Goal: Information Seeking & Learning: Check status

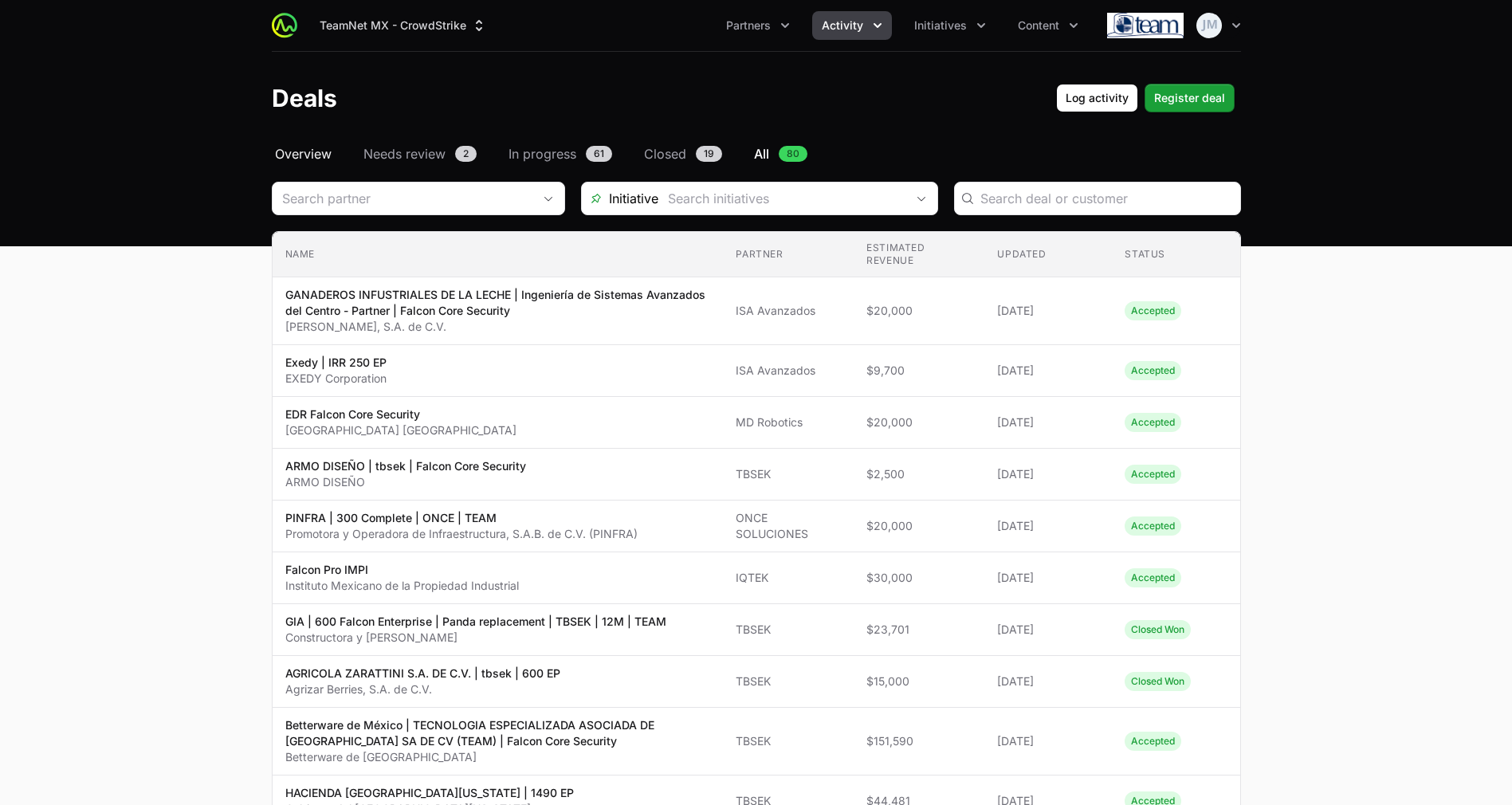
click at [300, 159] on span "Overview" at bounding box center [303, 154] width 57 height 19
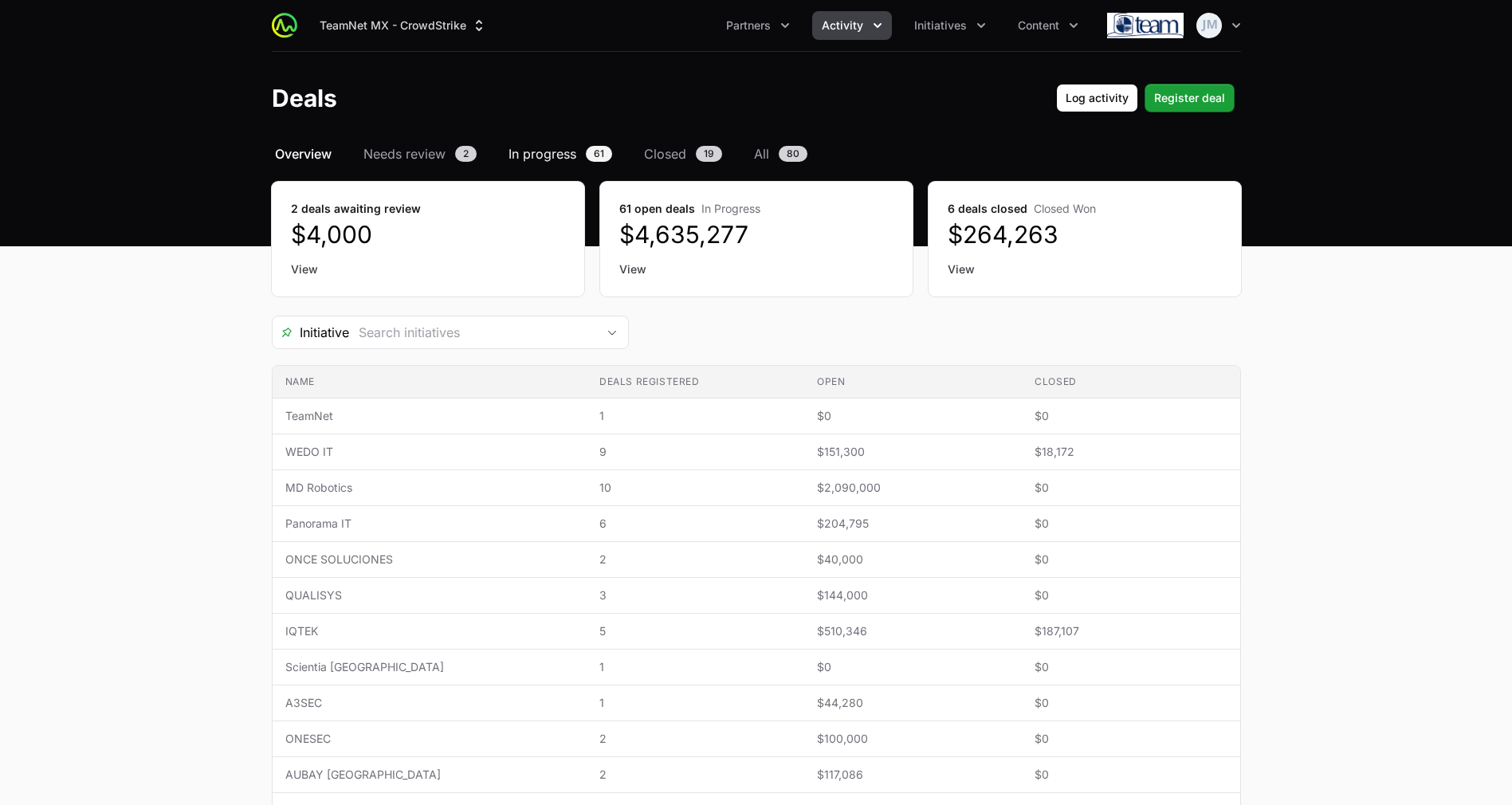
click at [563, 159] on span "In progress" at bounding box center [542, 154] width 68 height 19
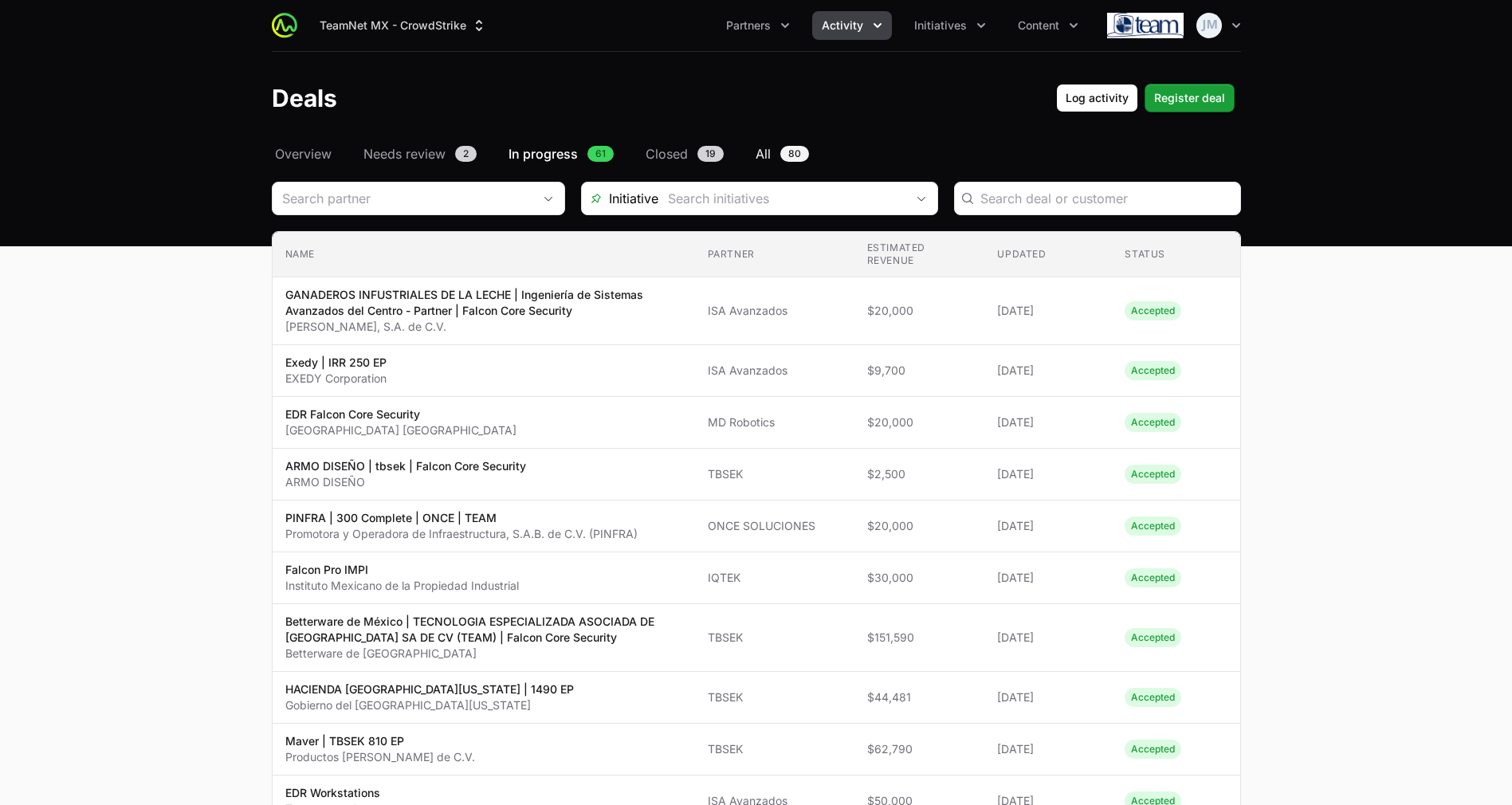
click at [765, 152] on span "All" at bounding box center [763, 154] width 15 height 19
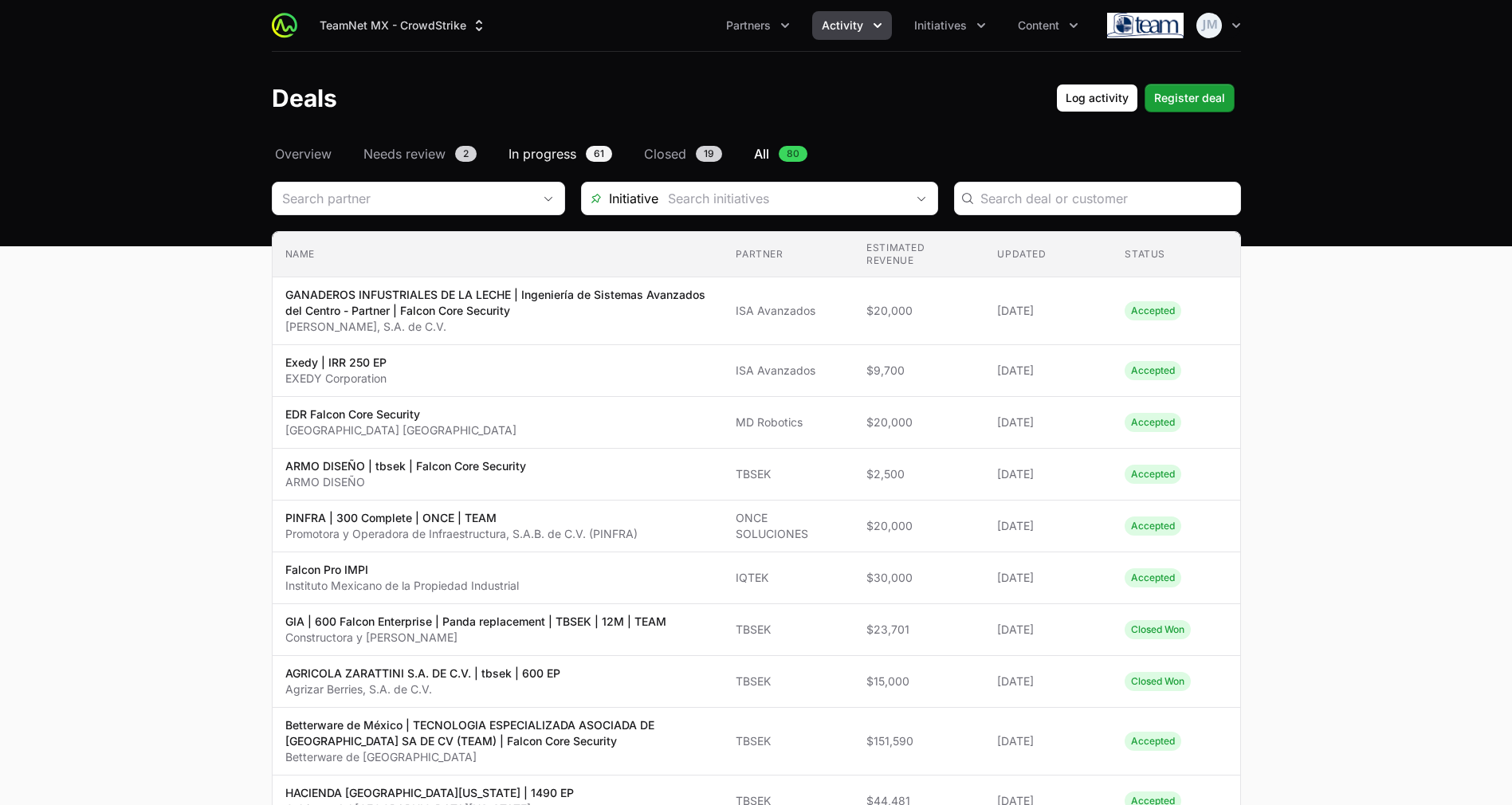
click at [521, 152] on span "In progress" at bounding box center [542, 154] width 68 height 19
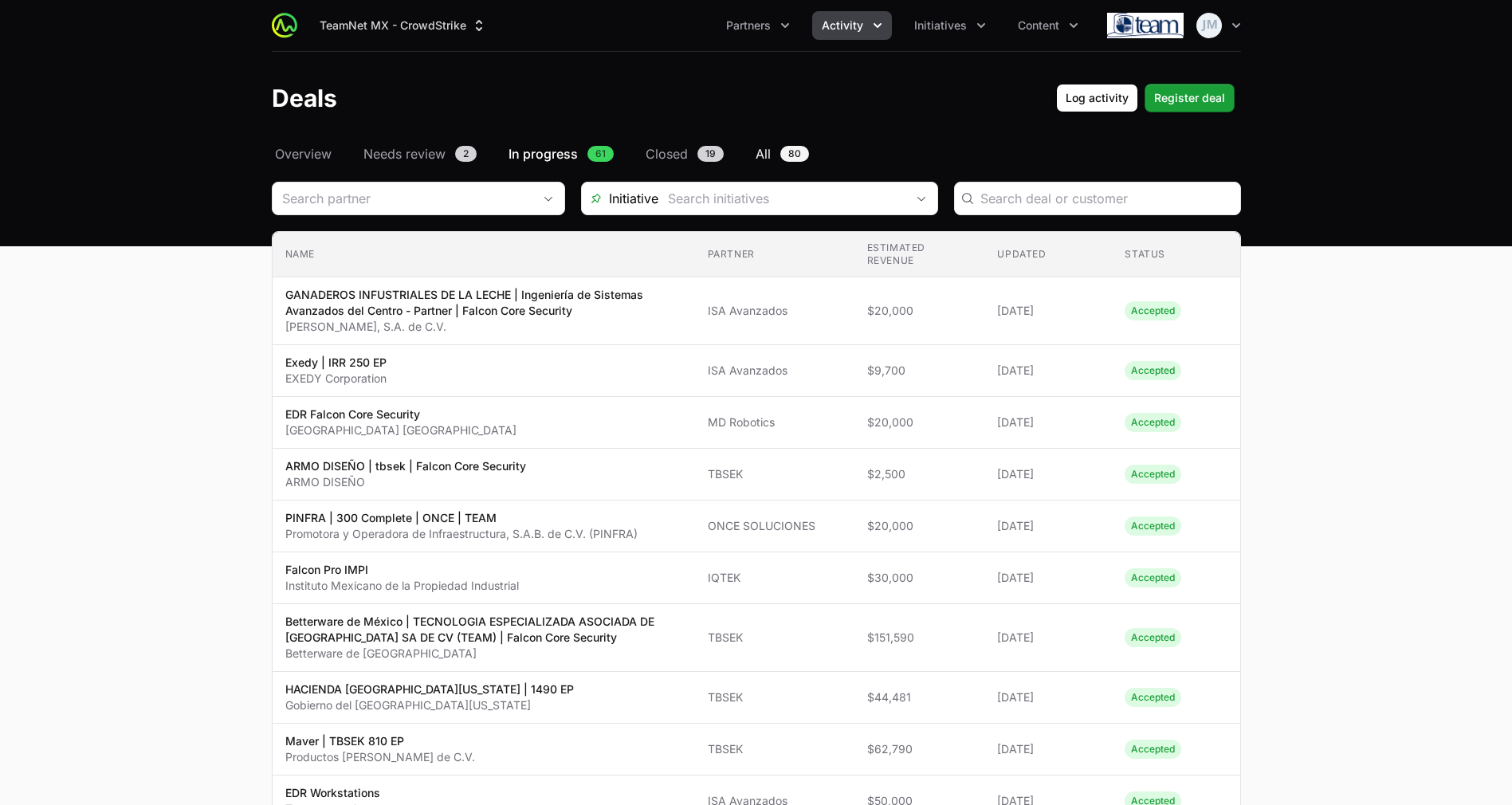
click at [758, 153] on span "All" at bounding box center [763, 154] width 15 height 19
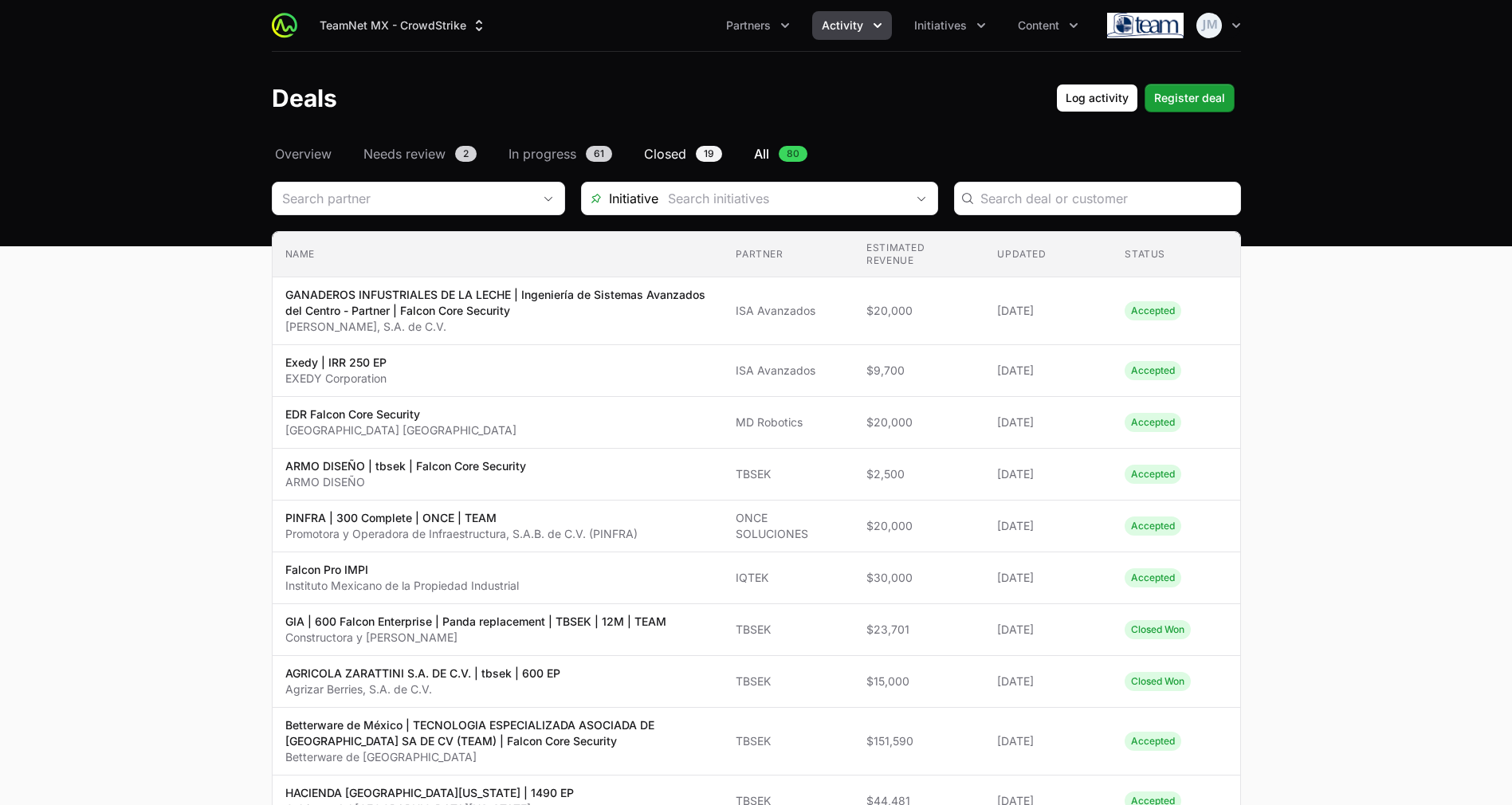
click at [671, 152] on span "Closed" at bounding box center [665, 154] width 42 height 19
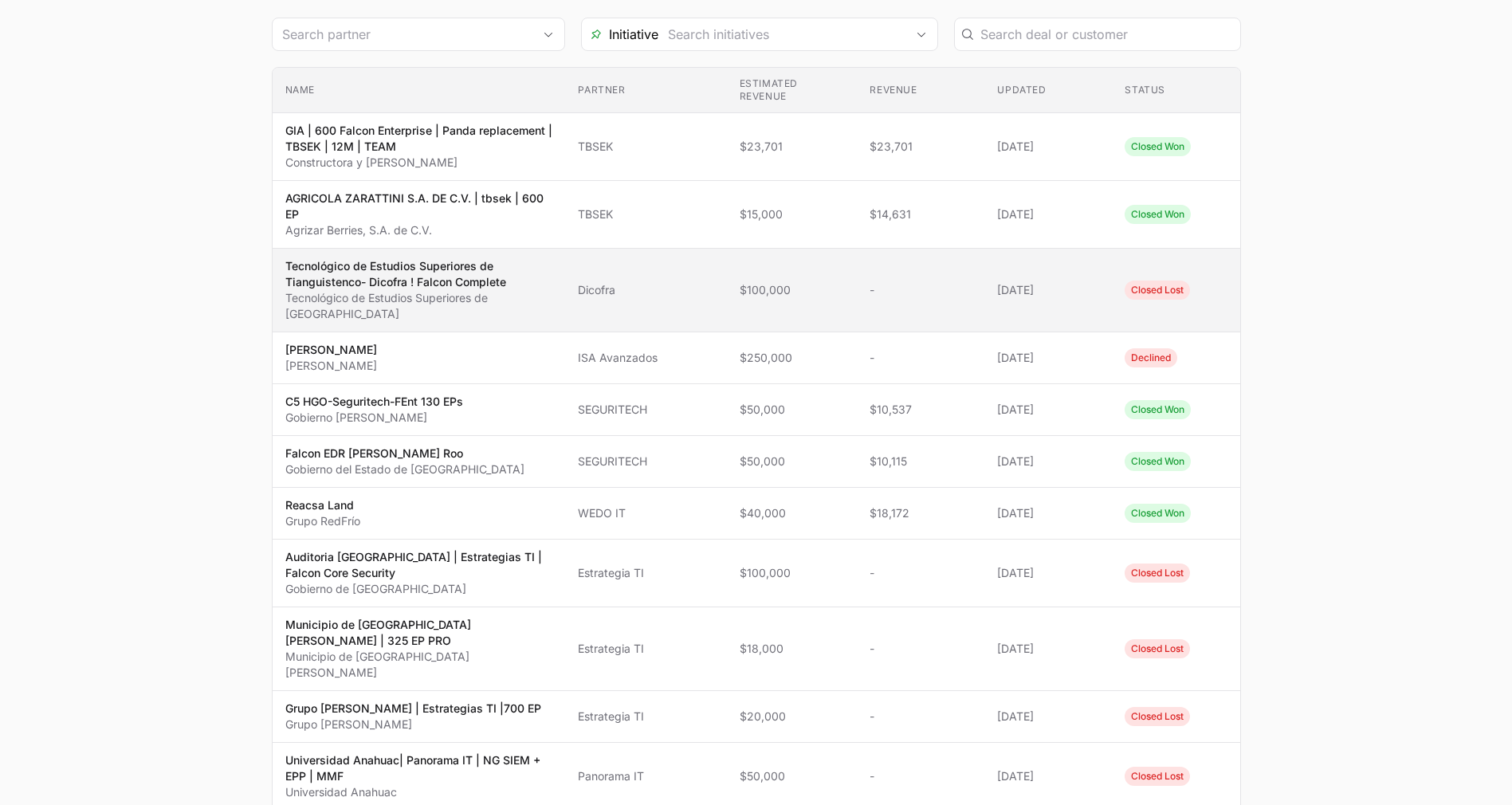
scroll to position [268, 0]
drag, startPoint x: 655, startPoint y: 267, endPoint x: 589, endPoint y: 267, distance: 66.0
click at [589, 267] on tr "Name Tecnológico de Estudios Superiores de Tianguistenco- Dicofra ! Falcon Comp…" at bounding box center [756, 291] width 967 height 84
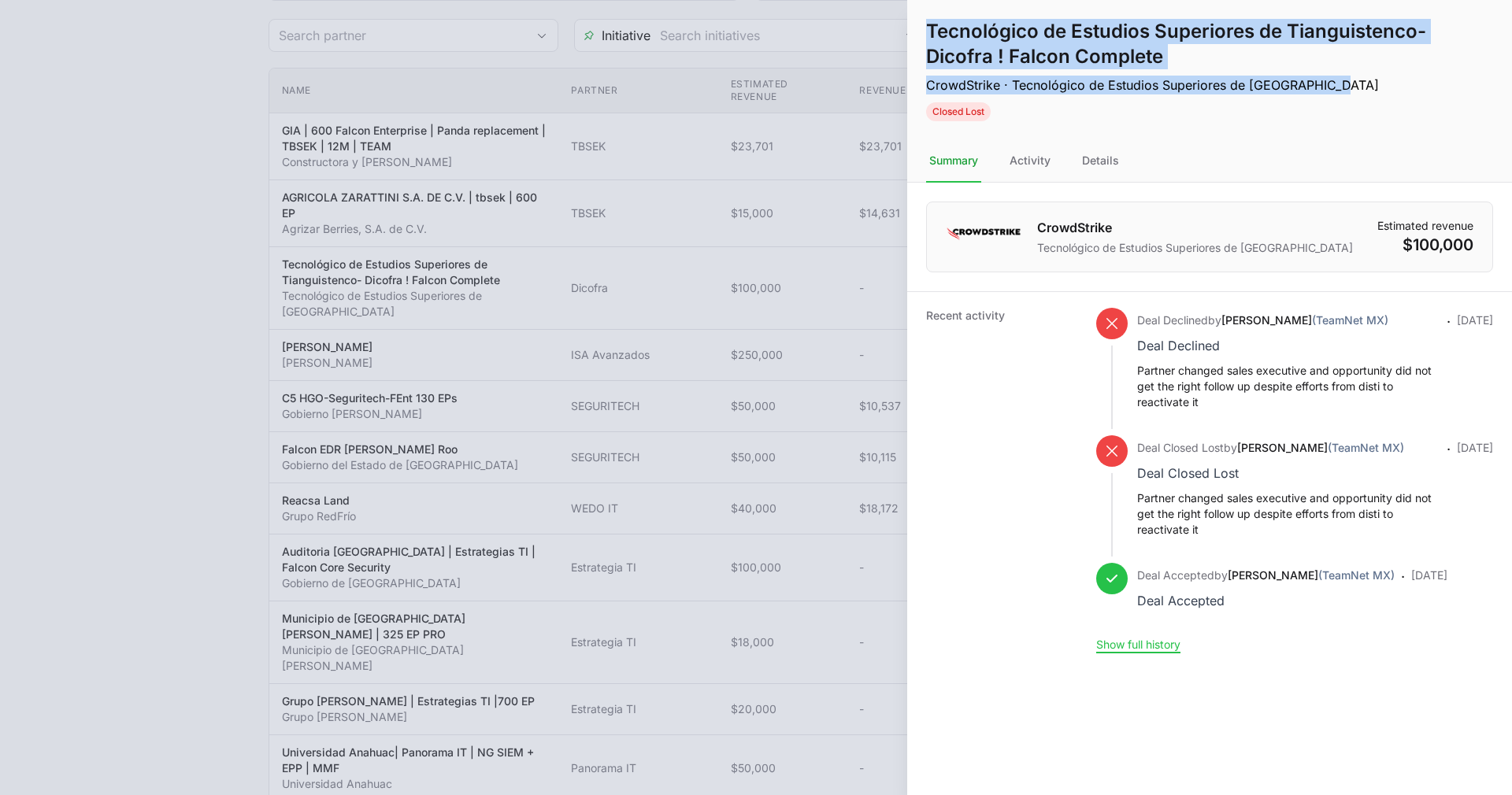
drag, startPoint x: 1349, startPoint y: 82, endPoint x: 919, endPoint y: 21, distance: 434.3
click at [919, 21] on div "Tecnológico de Estudios Superiores de Tianguistenco- Dicofra ! Falcon Complete …" at bounding box center [1209, 70] width 605 height 140
click at [1089, 43] on h1 "Tecnológico de Estudios Superiores de Tianguistenco- Dicofra ! Falcon Complete" at bounding box center [1184, 44] width 515 height 50
drag, startPoint x: 1349, startPoint y: 91, endPoint x: 927, endPoint y: 30, distance: 426.4
click at [927, 30] on div "Tecnológico de Estudios Superiores de Tianguistenco- Dicofra ! Falcon Complete …" at bounding box center [1184, 70] width 515 height 102
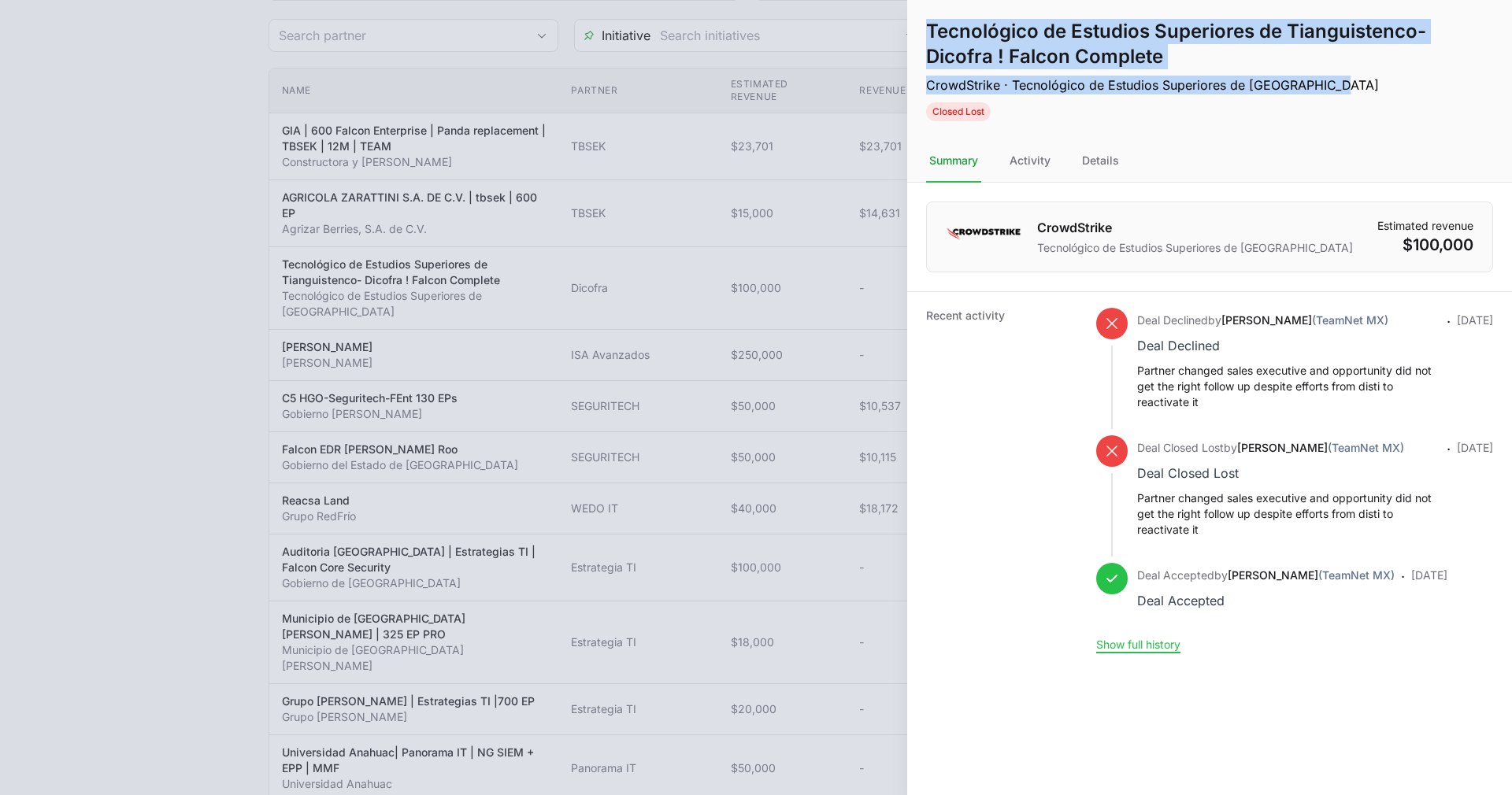
click at [1112, 67] on h1 "Tecnológico de Estudios Superiores de Tianguistenco- Dicofra ! Falcon Complete" at bounding box center [1184, 44] width 515 height 50
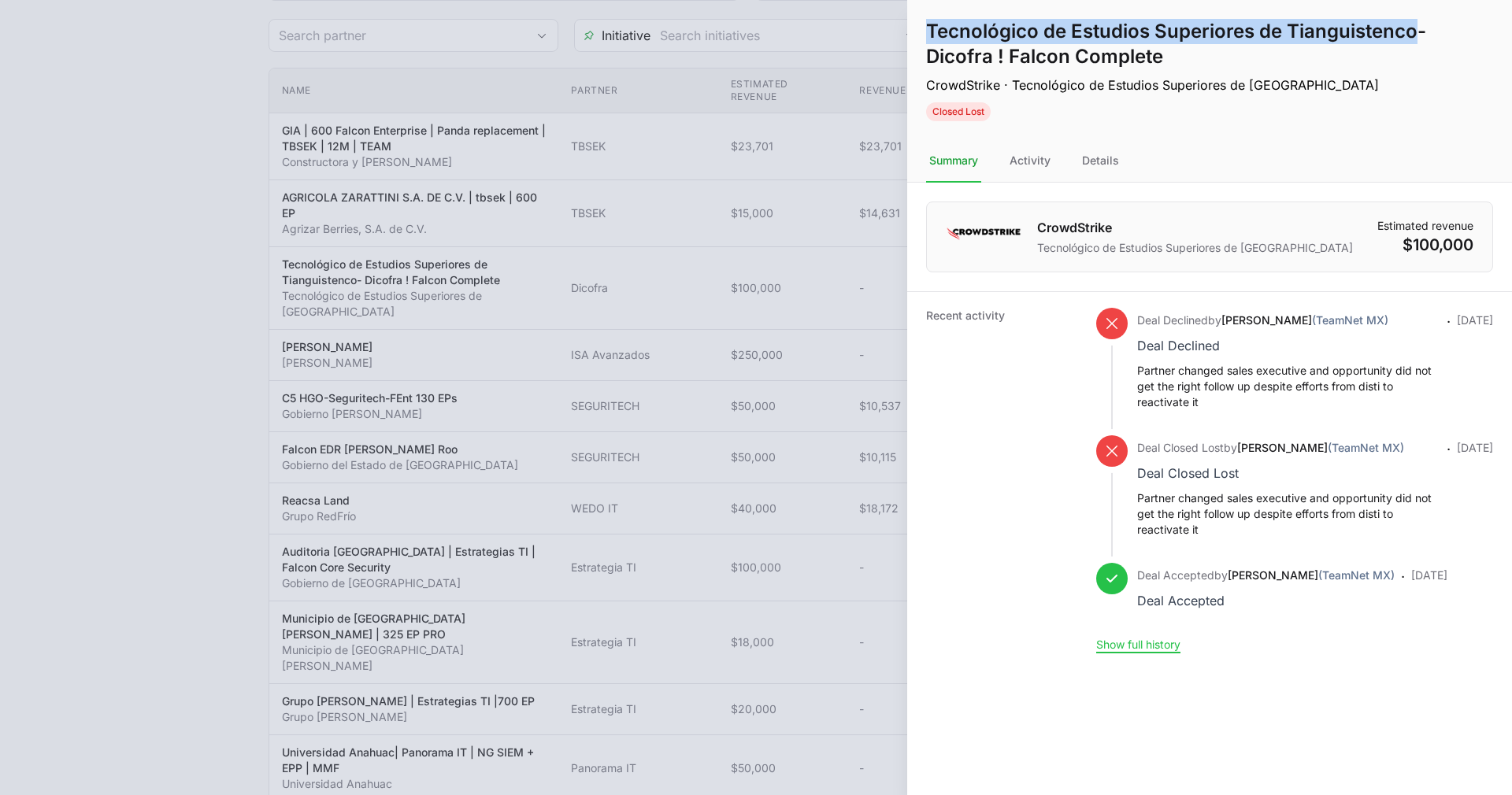
drag, startPoint x: 926, startPoint y: 31, endPoint x: 1416, endPoint y: 41, distance: 490.1
click at [1416, 41] on h1 "Tecnológico de Estudios Superiores de Tianguistenco- Dicofra ! Falcon Complete" at bounding box center [1184, 44] width 515 height 50
click at [1171, 57] on h1 "Tecnológico de Estudios Superiores de Tianguistenco- Dicofra ! Falcon Complete" at bounding box center [1184, 44] width 515 height 50
click at [686, 151] on div at bounding box center [756, 398] width 1512 height 795
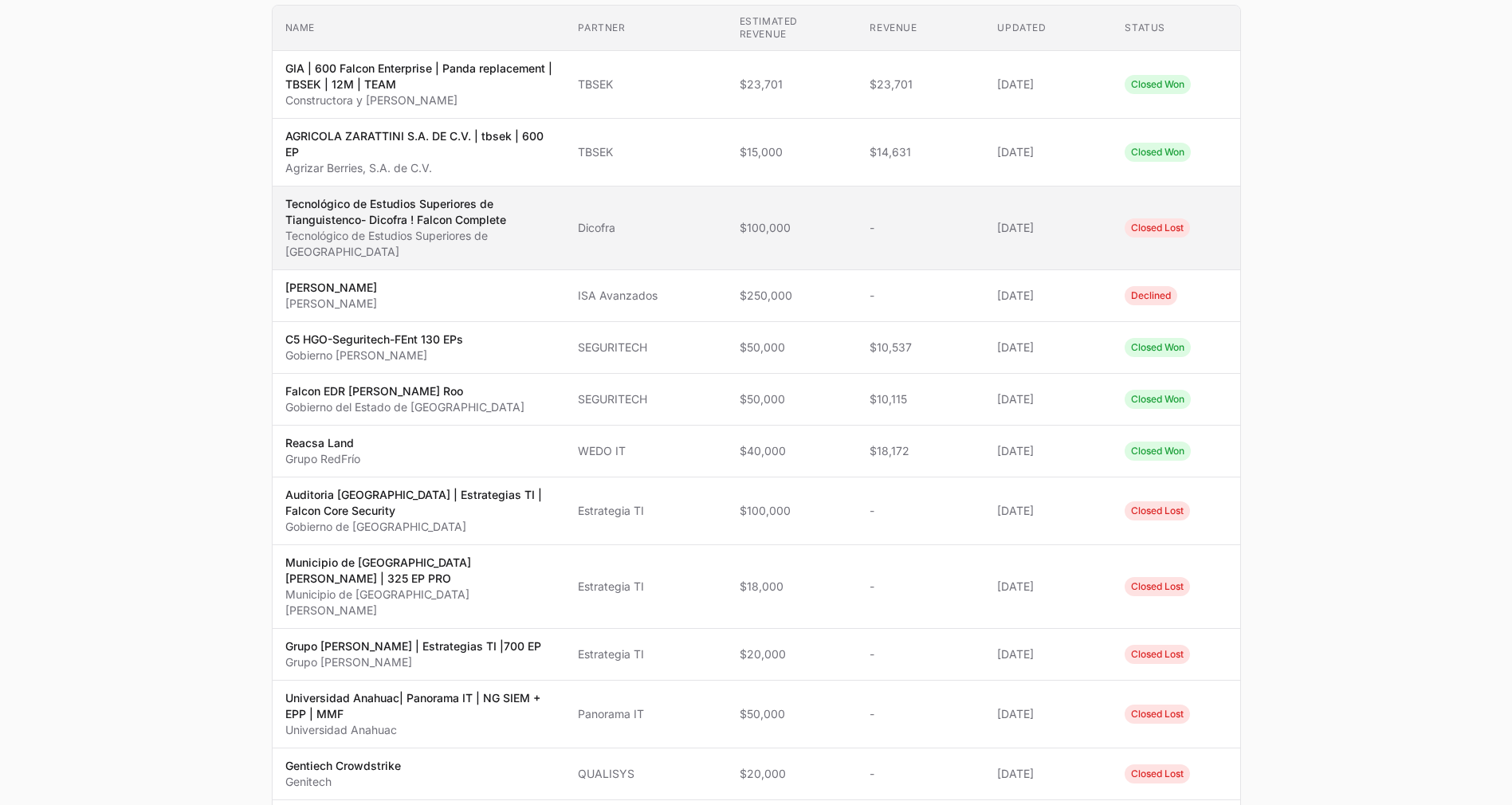
scroll to position [332, 0]
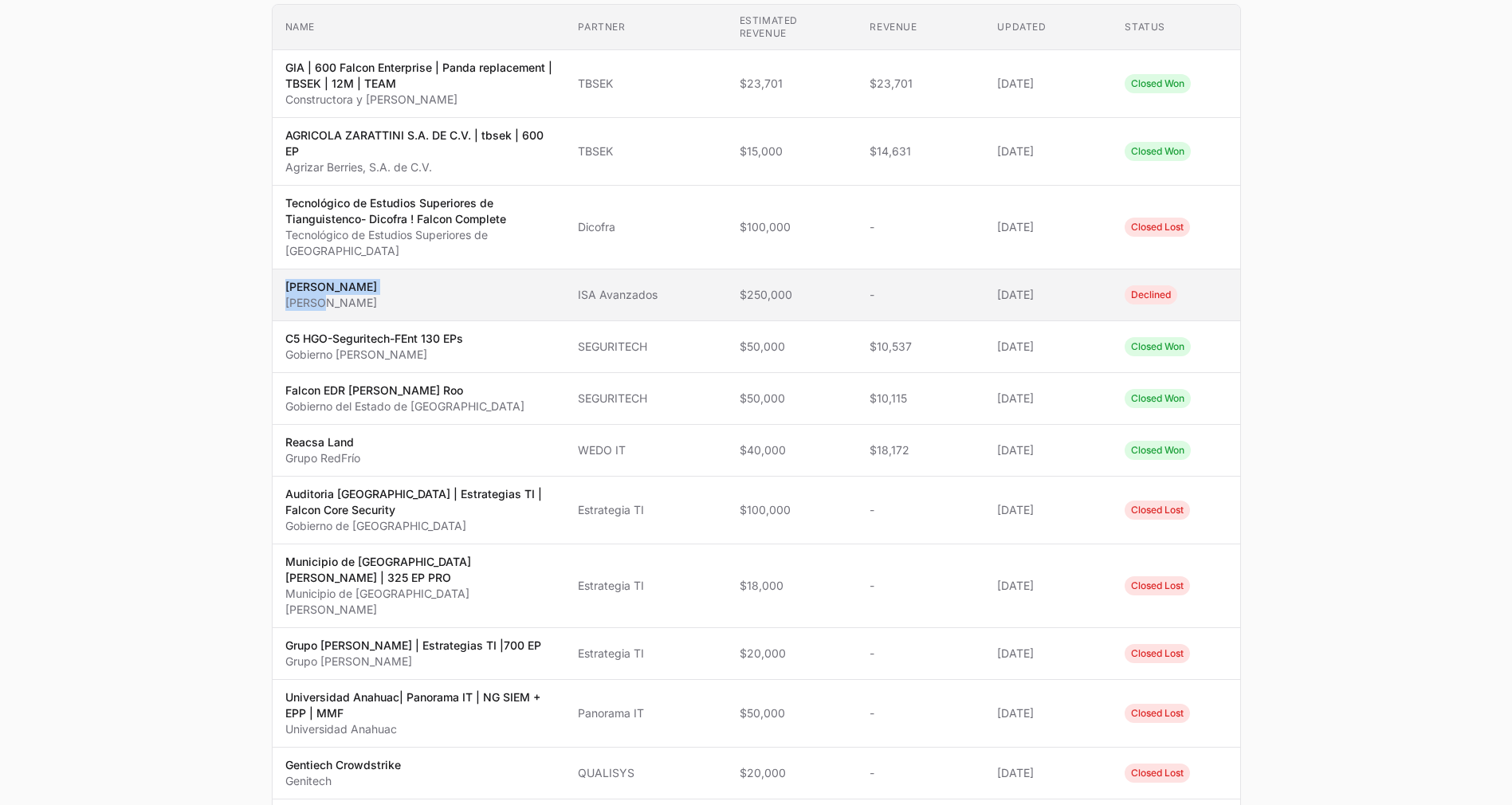
drag, startPoint x: 345, startPoint y: 271, endPoint x: 278, endPoint y: 256, distance: 68.7
click at [278, 269] on td "Name EDR Andrea Andrea" at bounding box center [419, 295] width 293 height 52
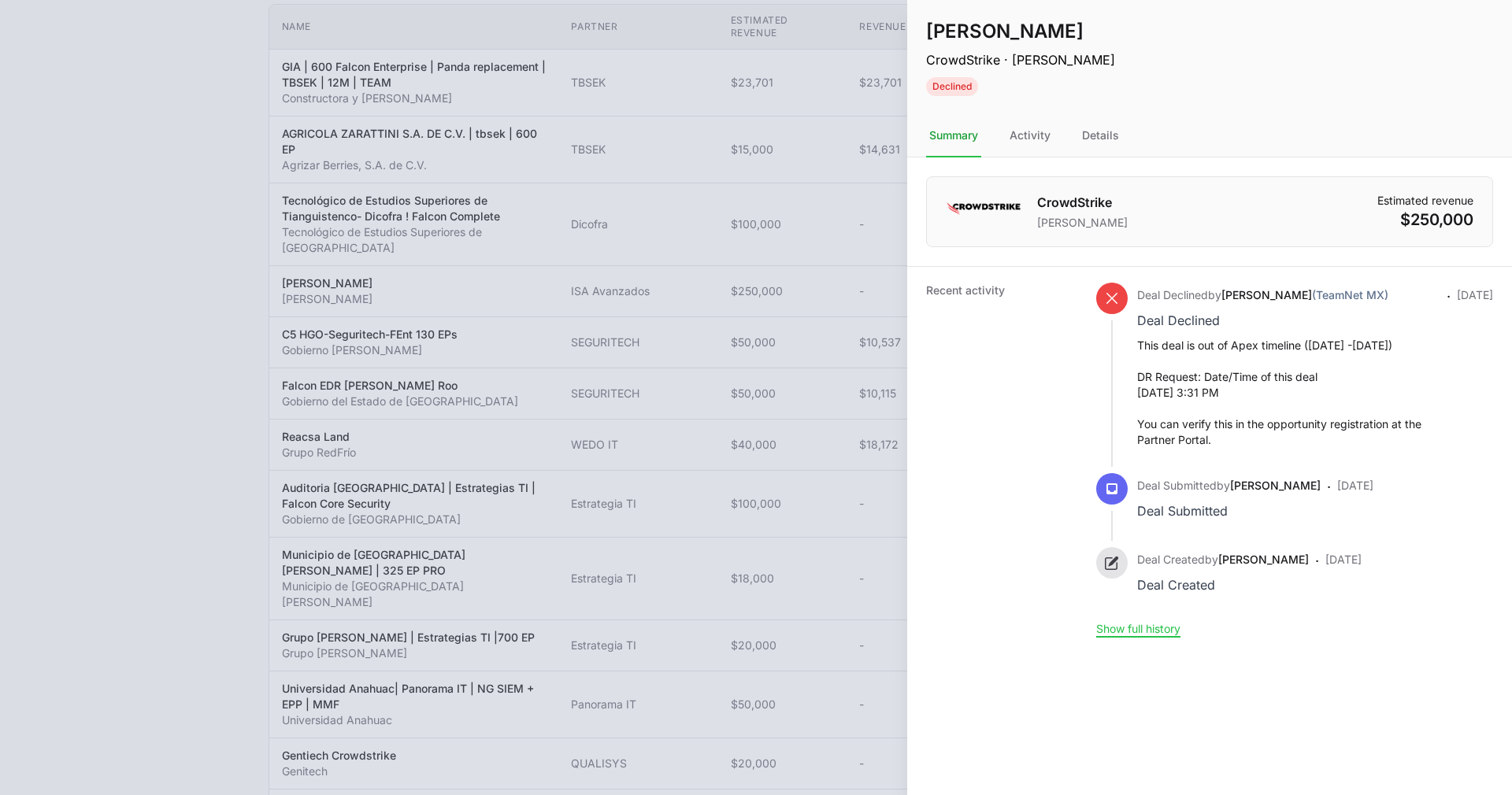
click at [774, 200] on div at bounding box center [756, 398] width 1512 height 795
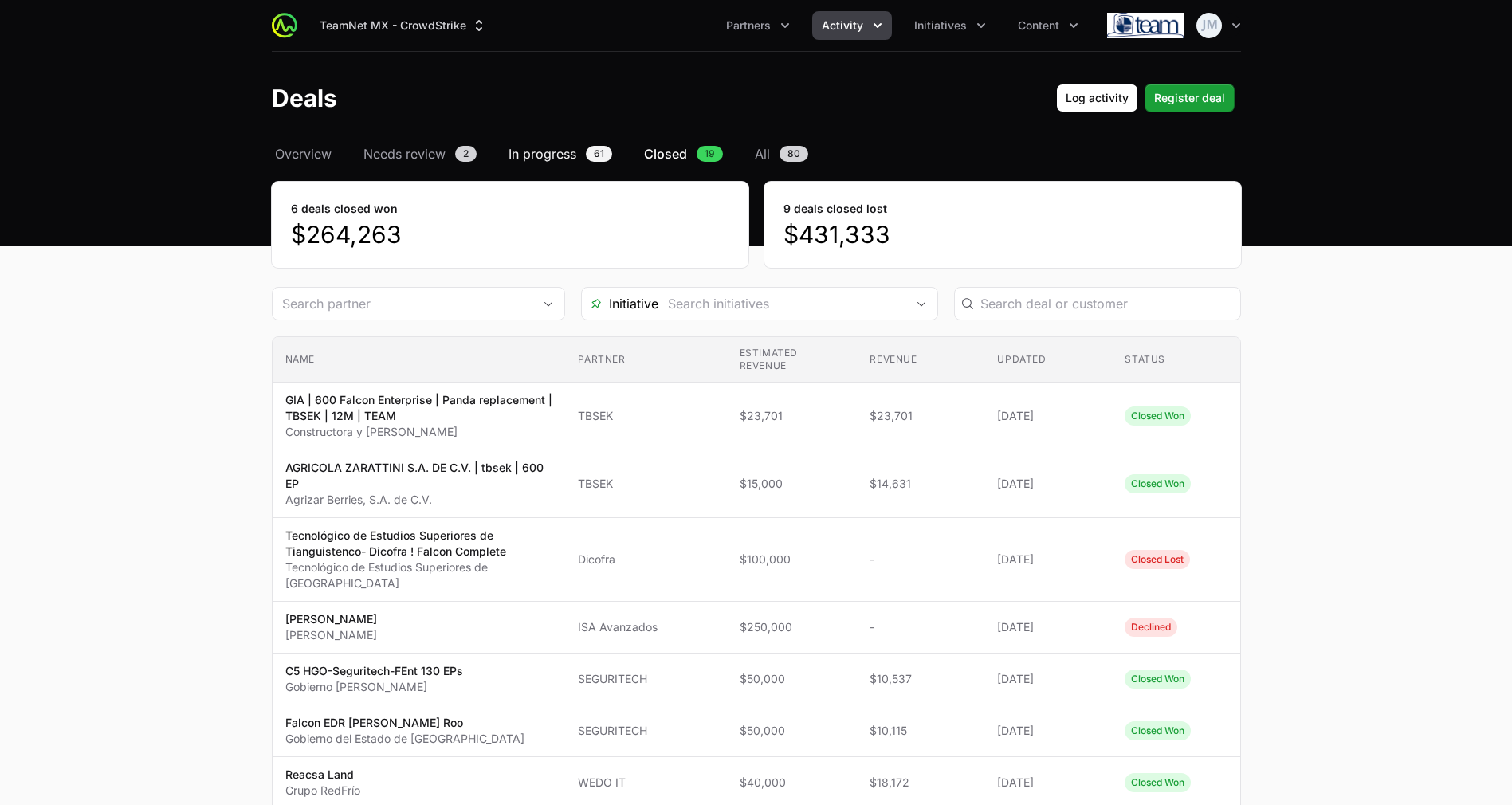
click at [568, 153] on span "In progress" at bounding box center [542, 154] width 68 height 19
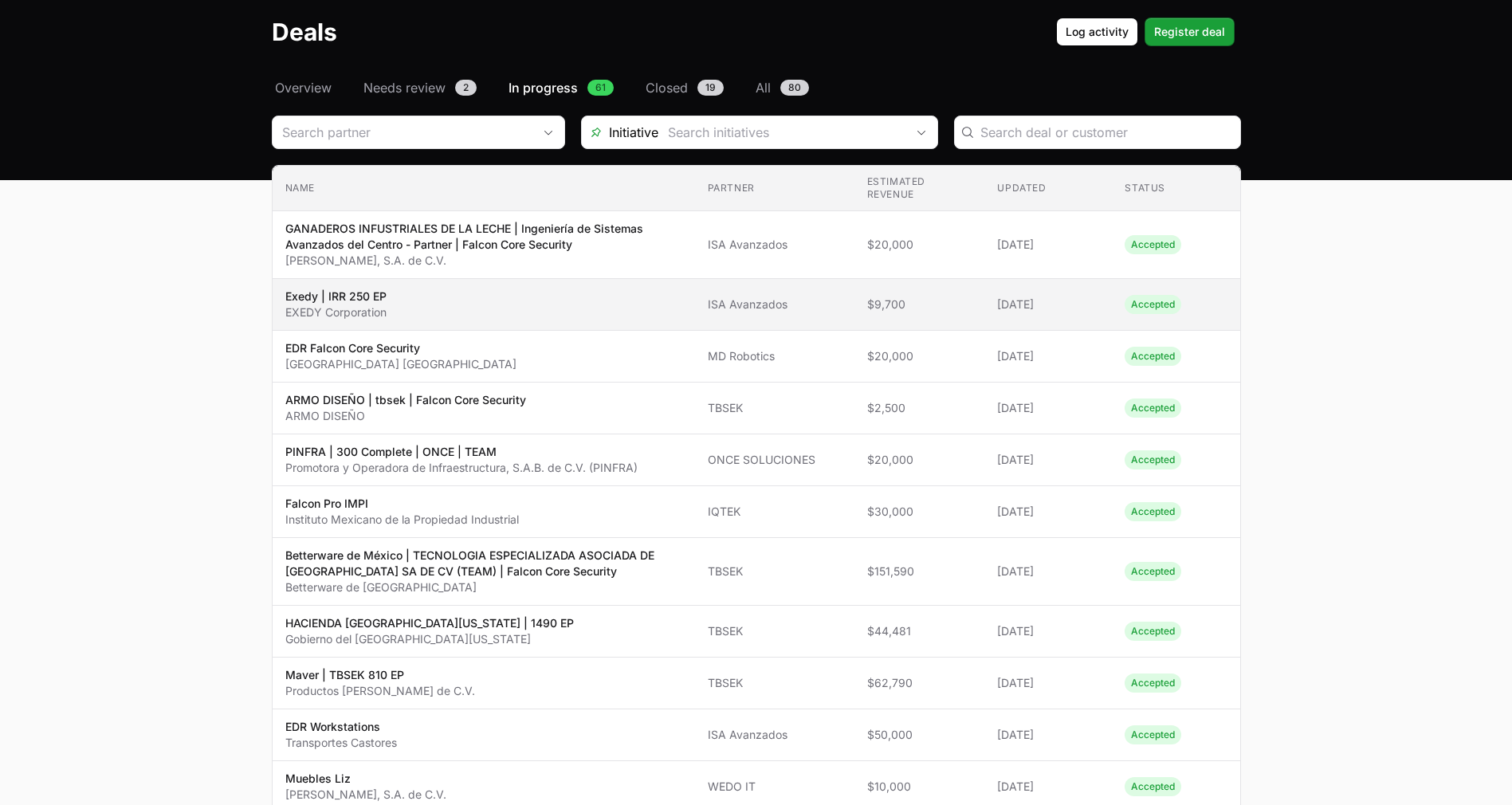
scroll to position [68, 0]
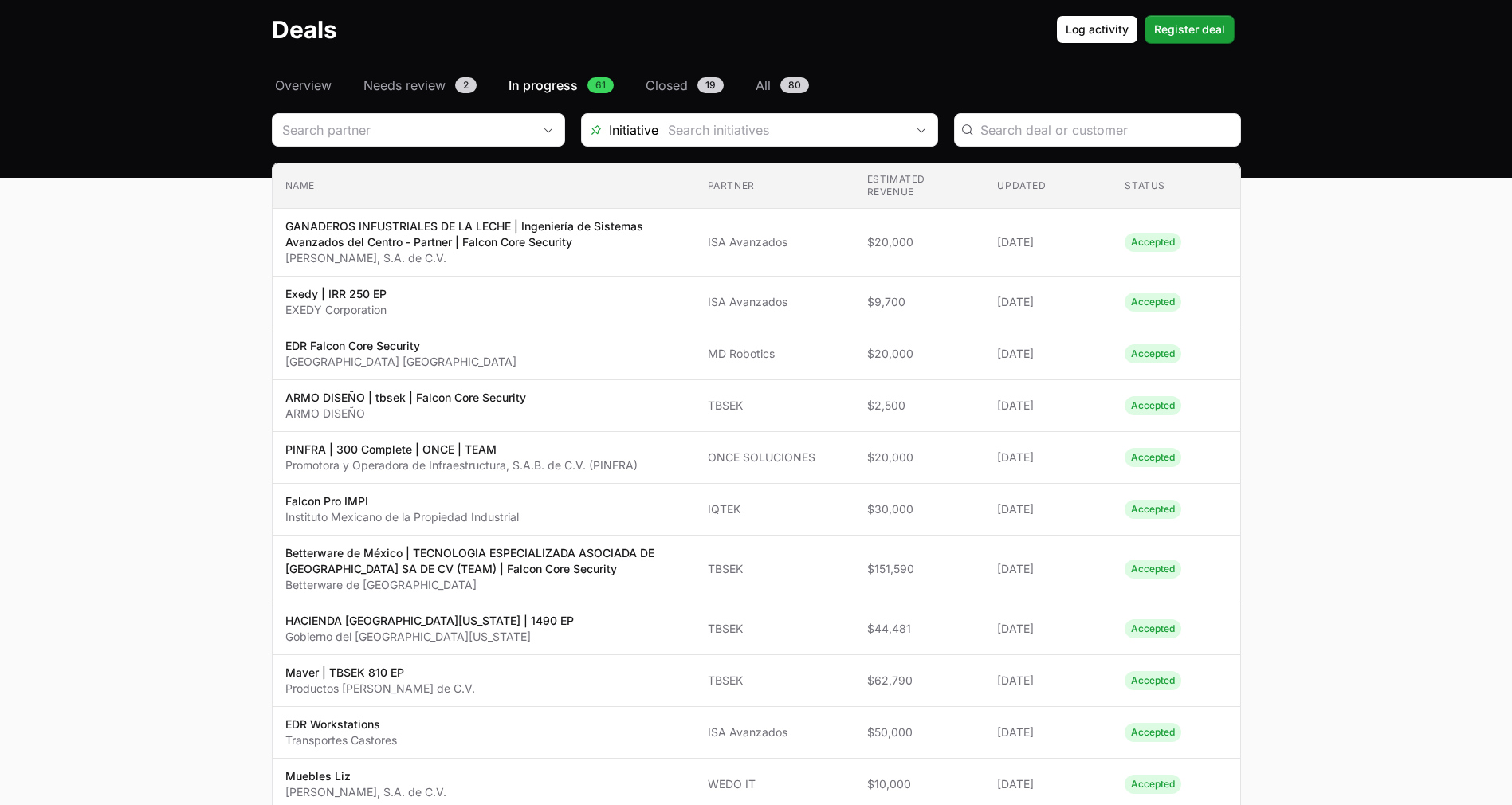
drag, startPoint x: 673, startPoint y: 413, endPoint x: 1369, endPoint y: 381, distance: 696.7
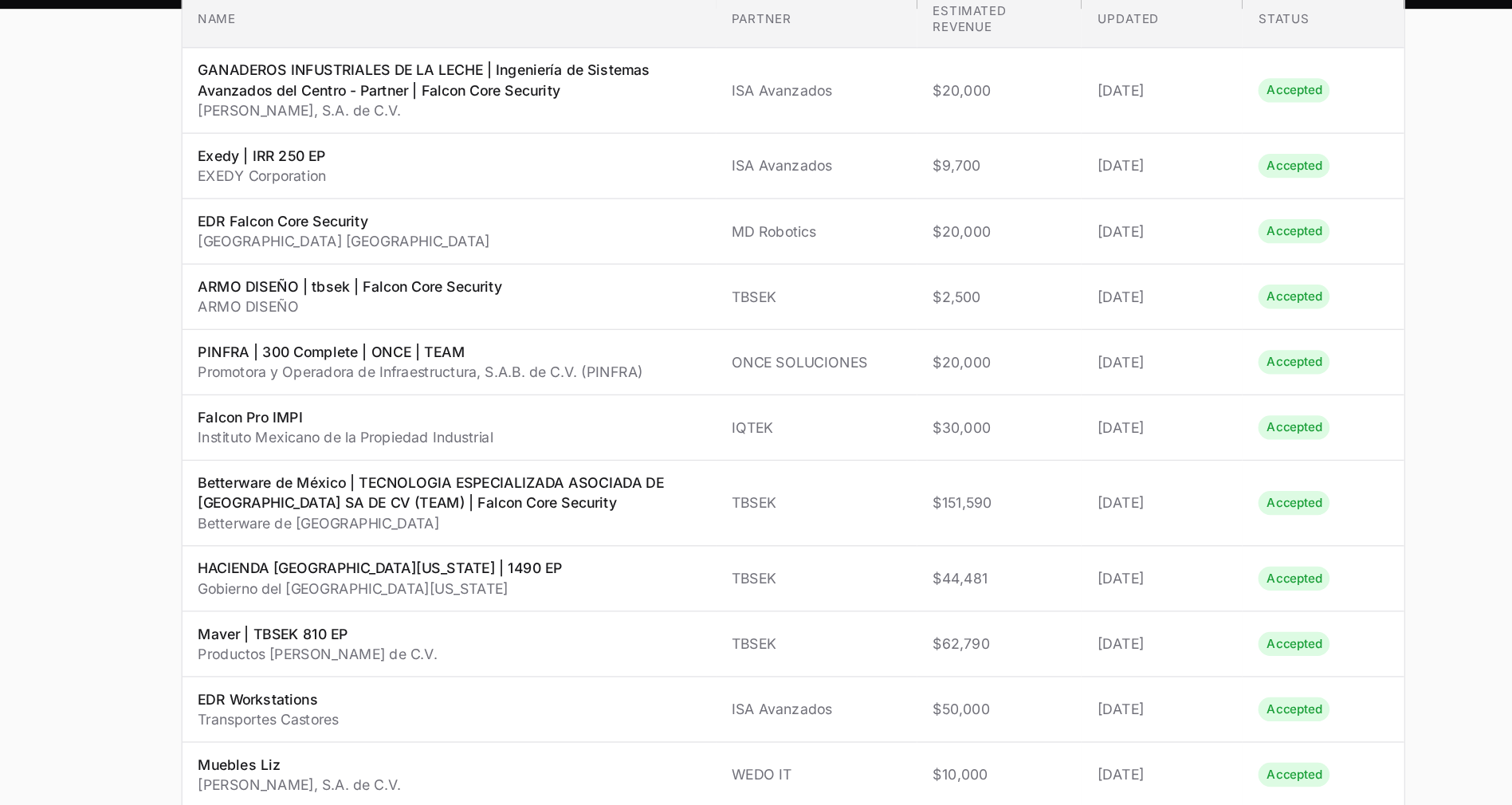
scroll to position [0, 0]
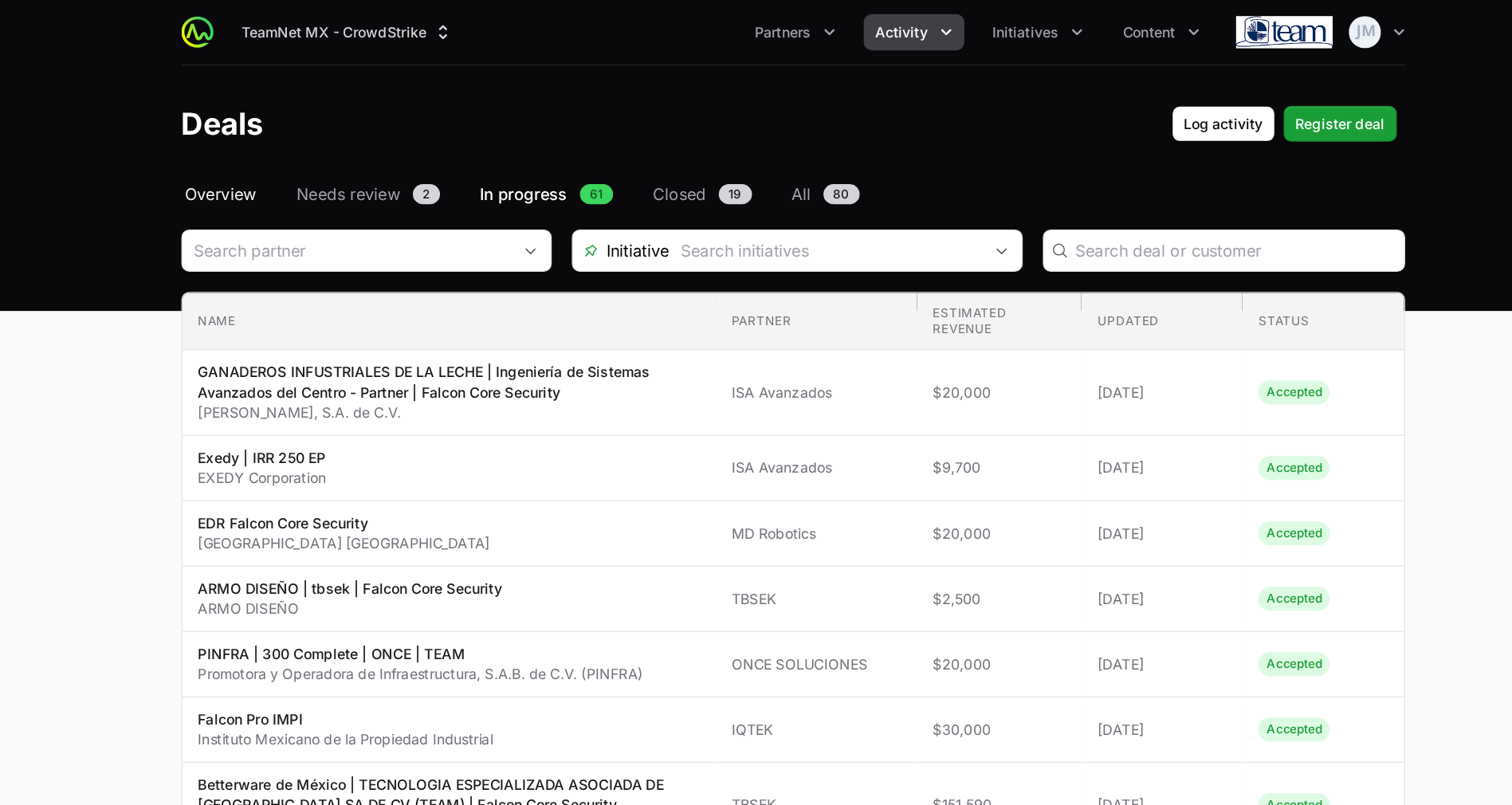
click at [320, 152] on span "Overview" at bounding box center [303, 154] width 57 height 19
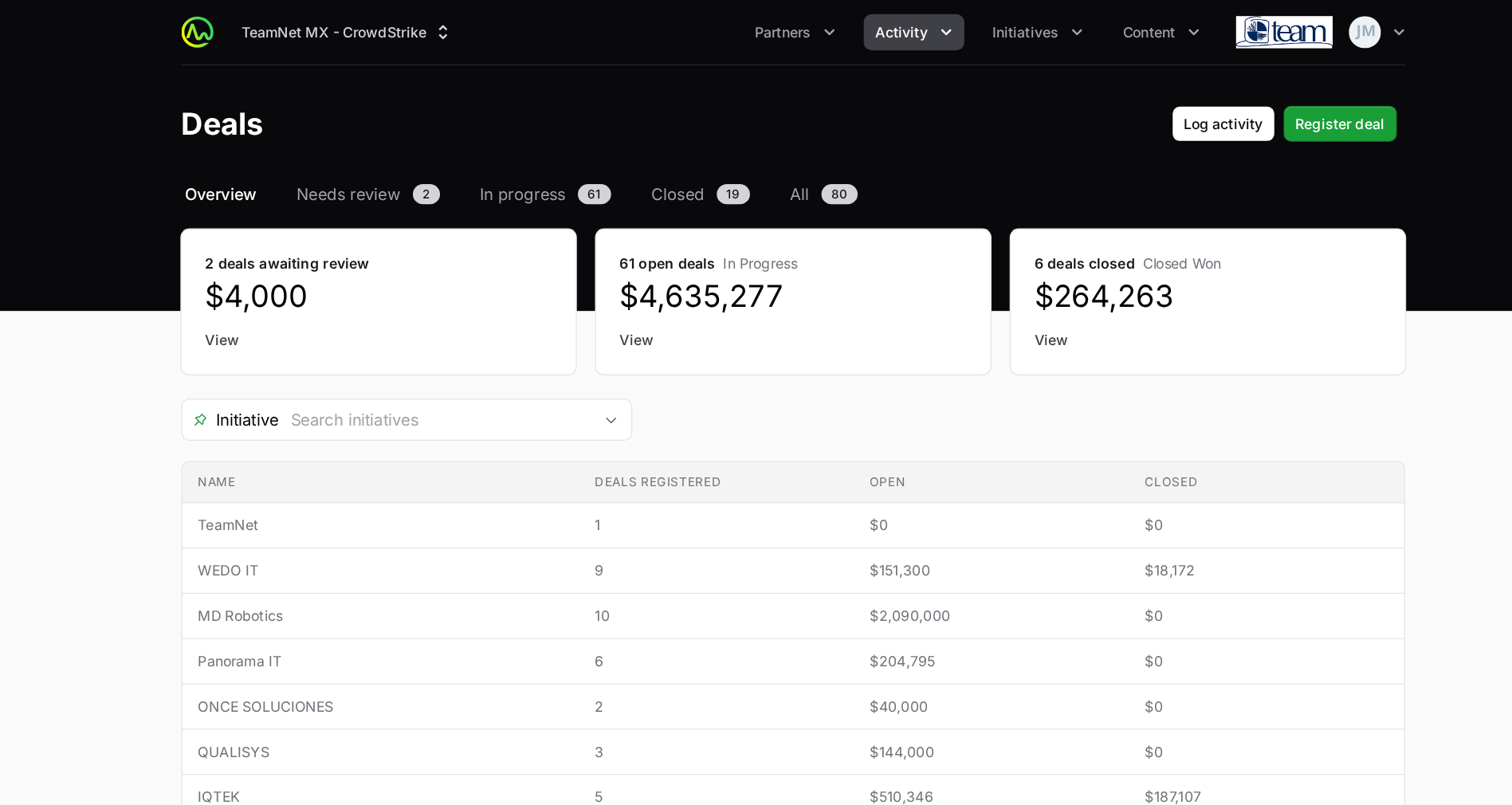
click at [297, 21] on div "TeamNet MX - CrowdStrike Partners Activity Initiatives Content" at bounding box center [692, 26] width 791 height 29
click at [292, 23] on img at bounding box center [284, 25] width 26 height 26
click at [330, 24] on button "TeamNet MX - CrowdStrike" at bounding box center [403, 26] width 186 height 29
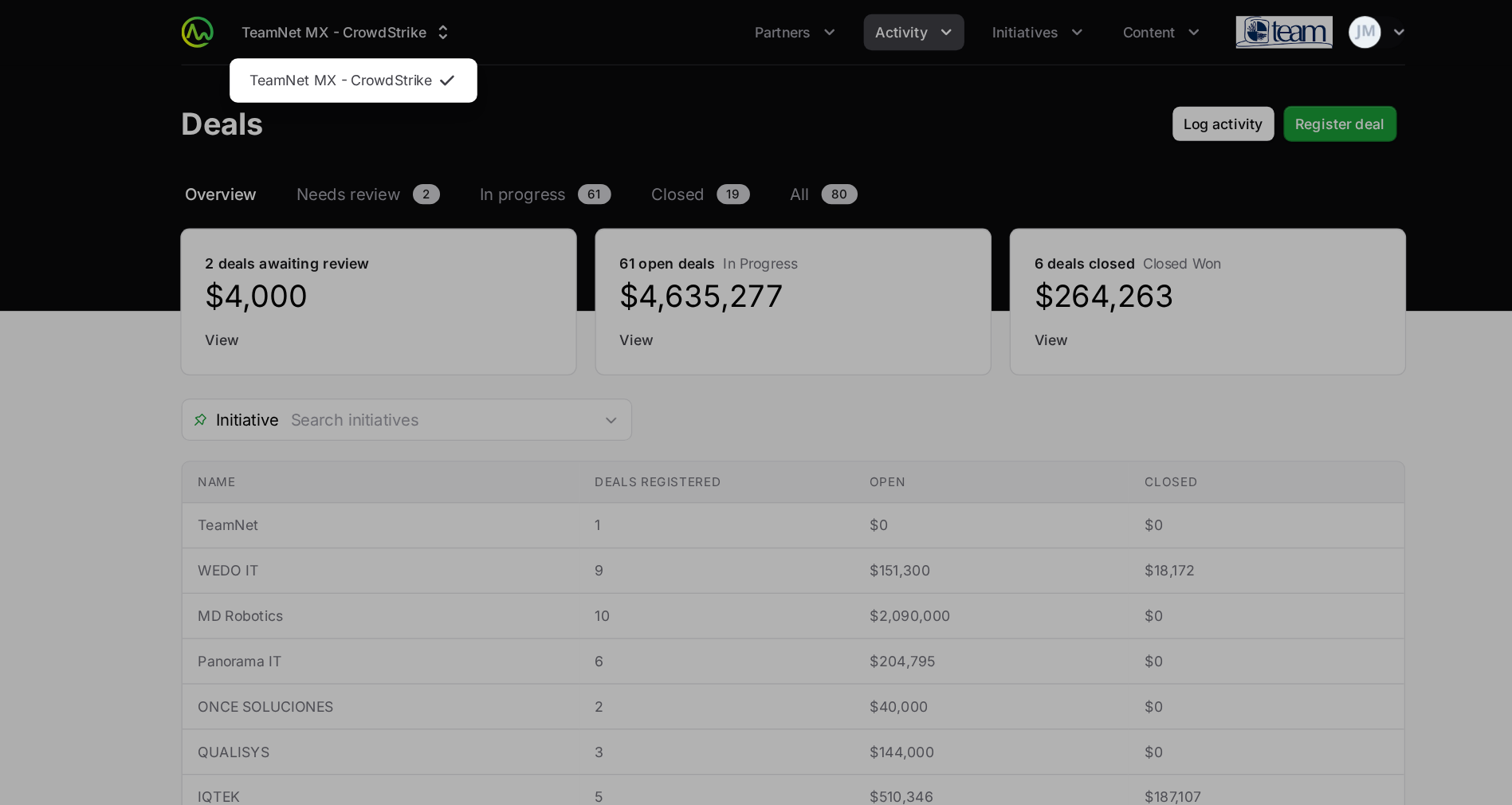
click at [381, 167] on div "Supplier switch menu" at bounding box center [756, 402] width 1512 height 805
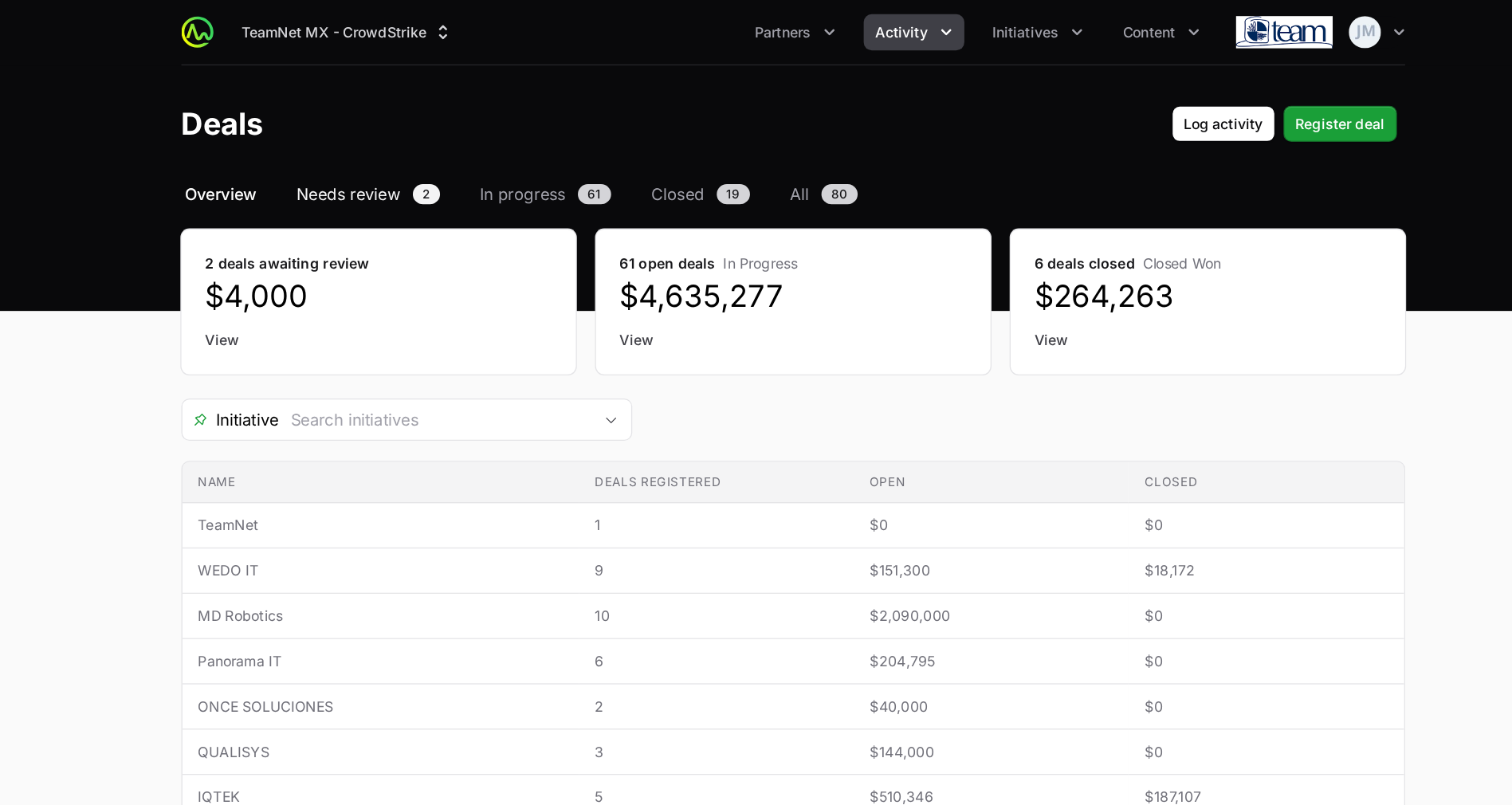
click at [400, 157] on span "Needs review" at bounding box center [403, 154] width 82 height 19
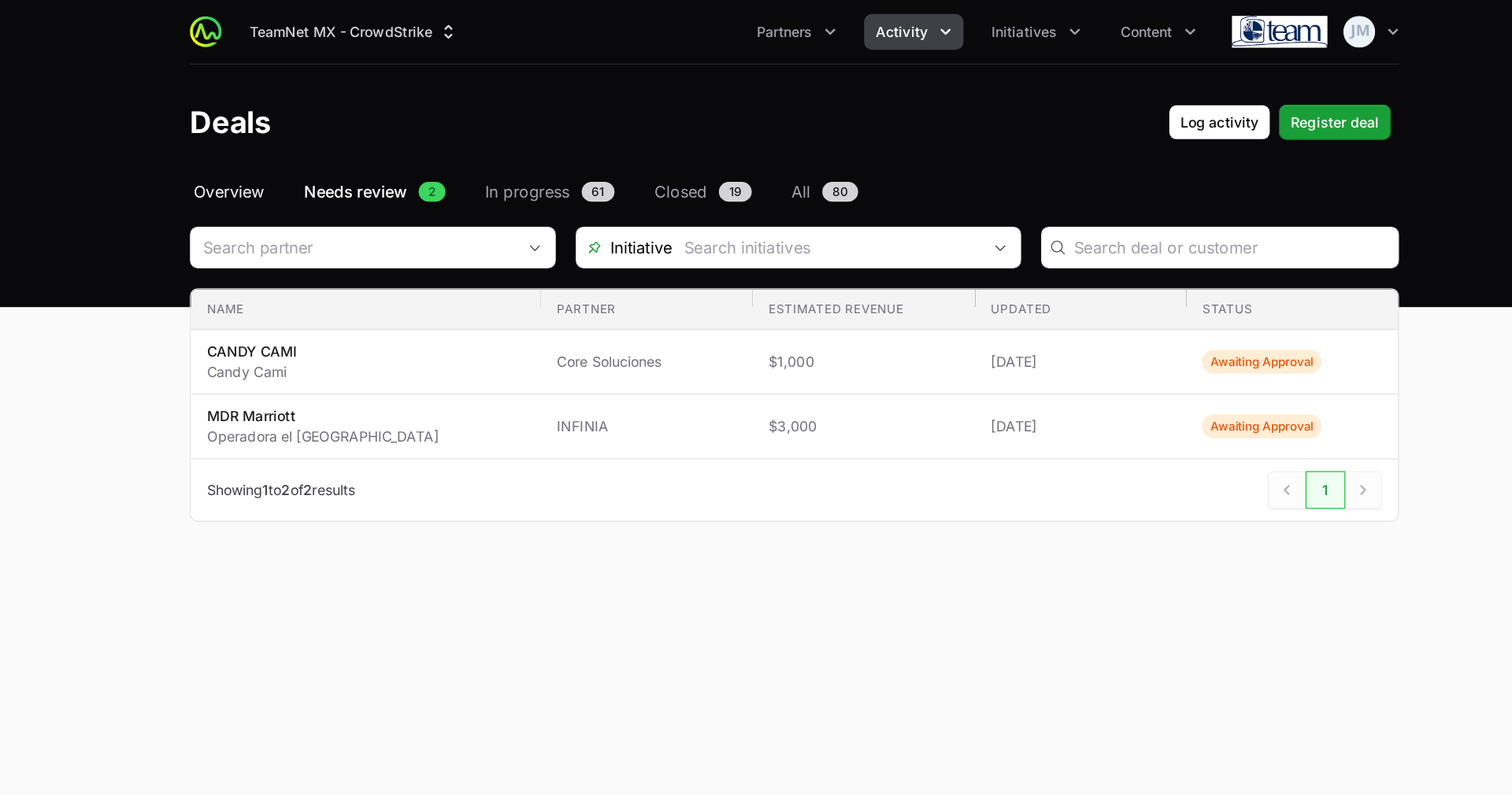
click at [314, 155] on span "Overview" at bounding box center [308, 152] width 56 height 19
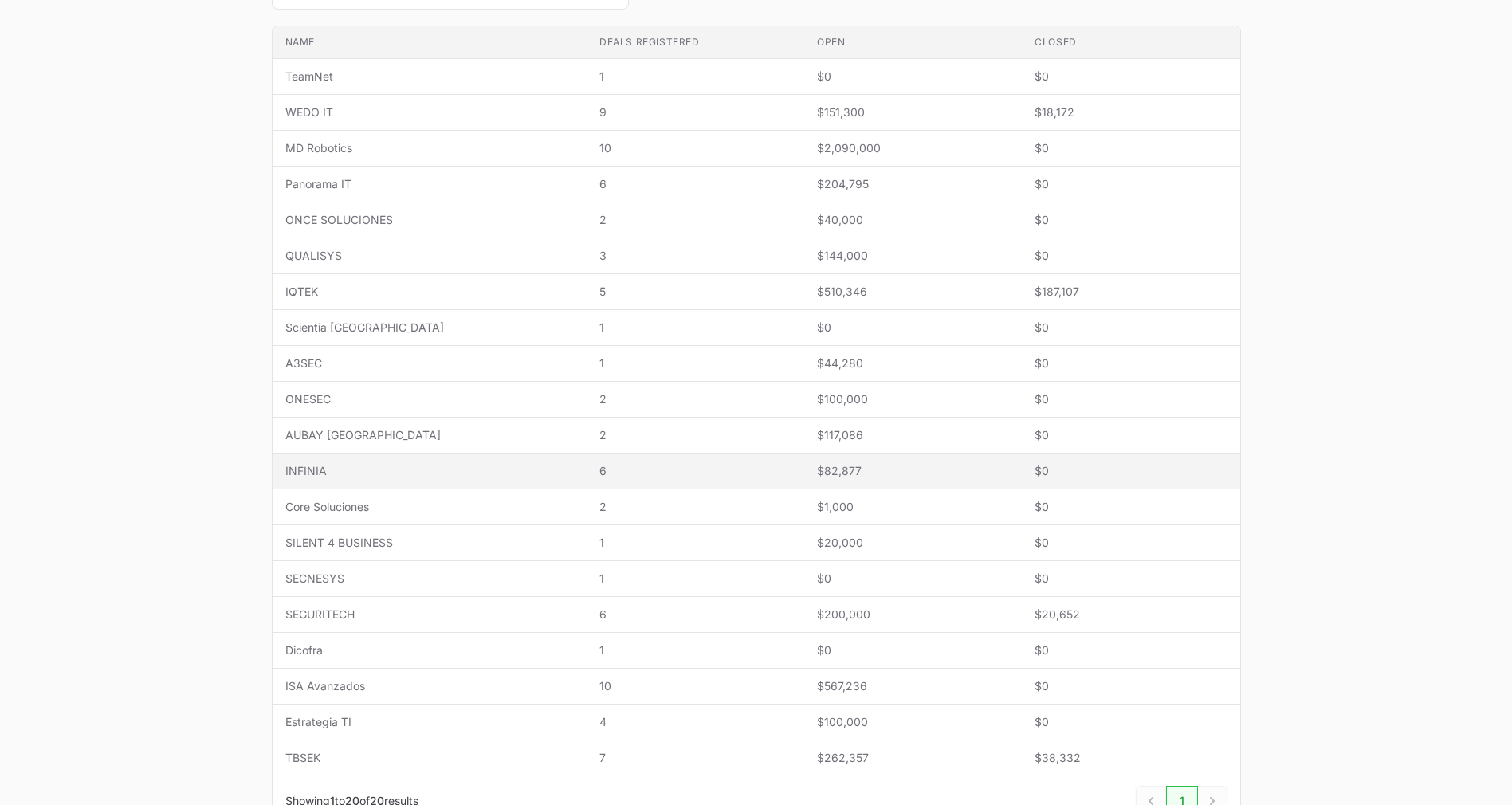
scroll to position [342, 0]
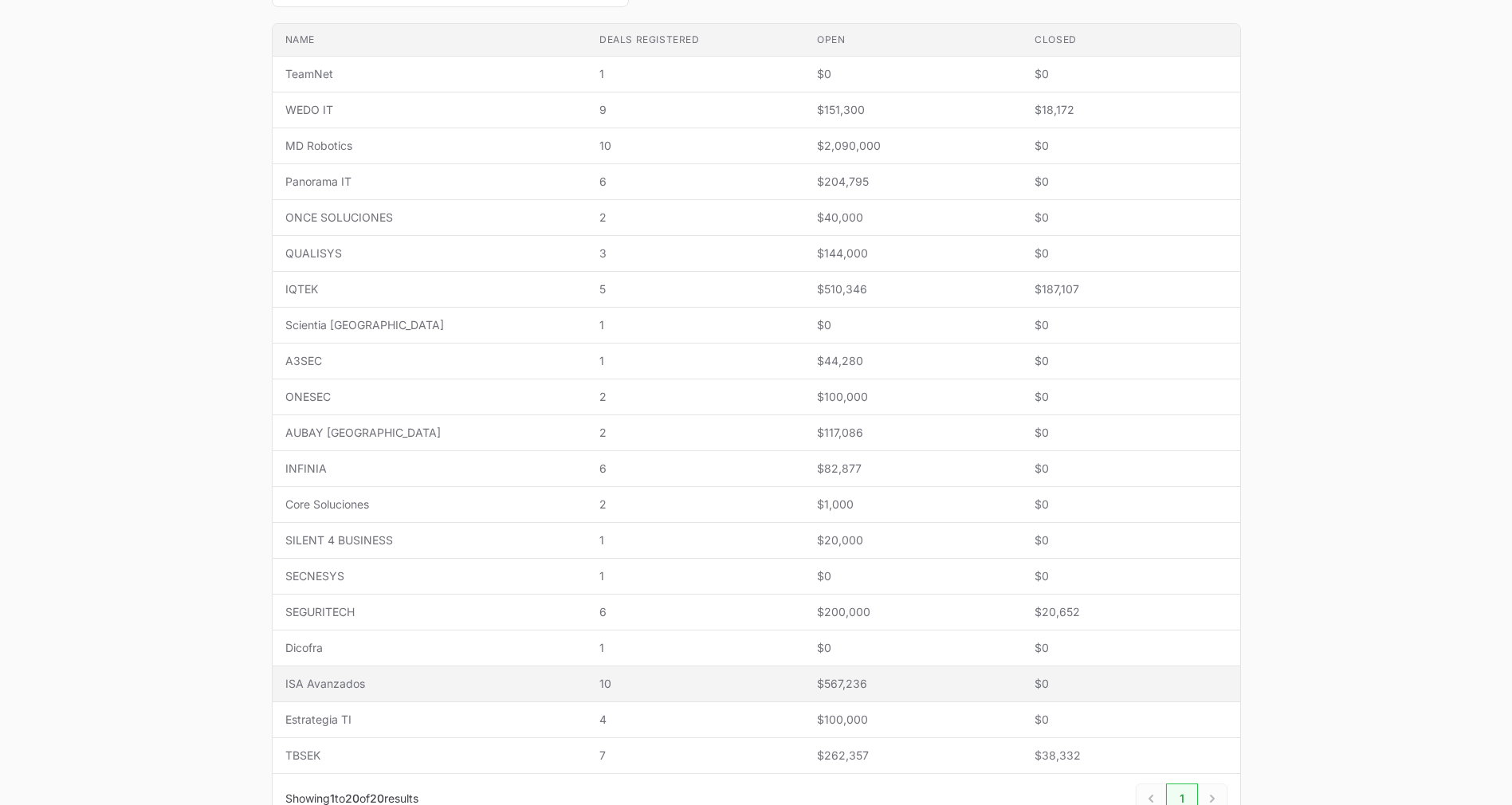
click at [430, 686] on span "ISA Avanzados" at bounding box center [429, 683] width 288 height 16
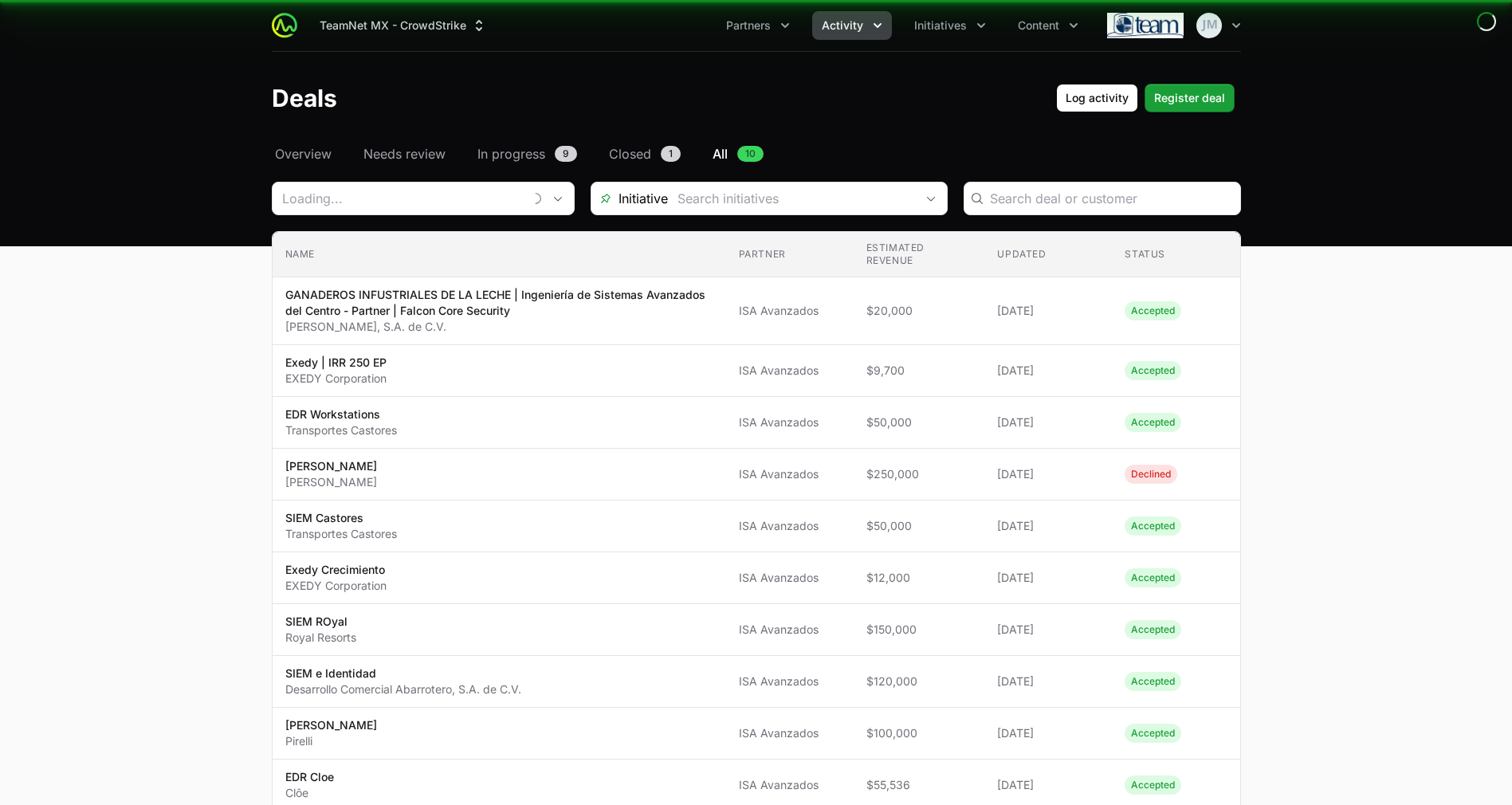
type input "ISA Avanzados"
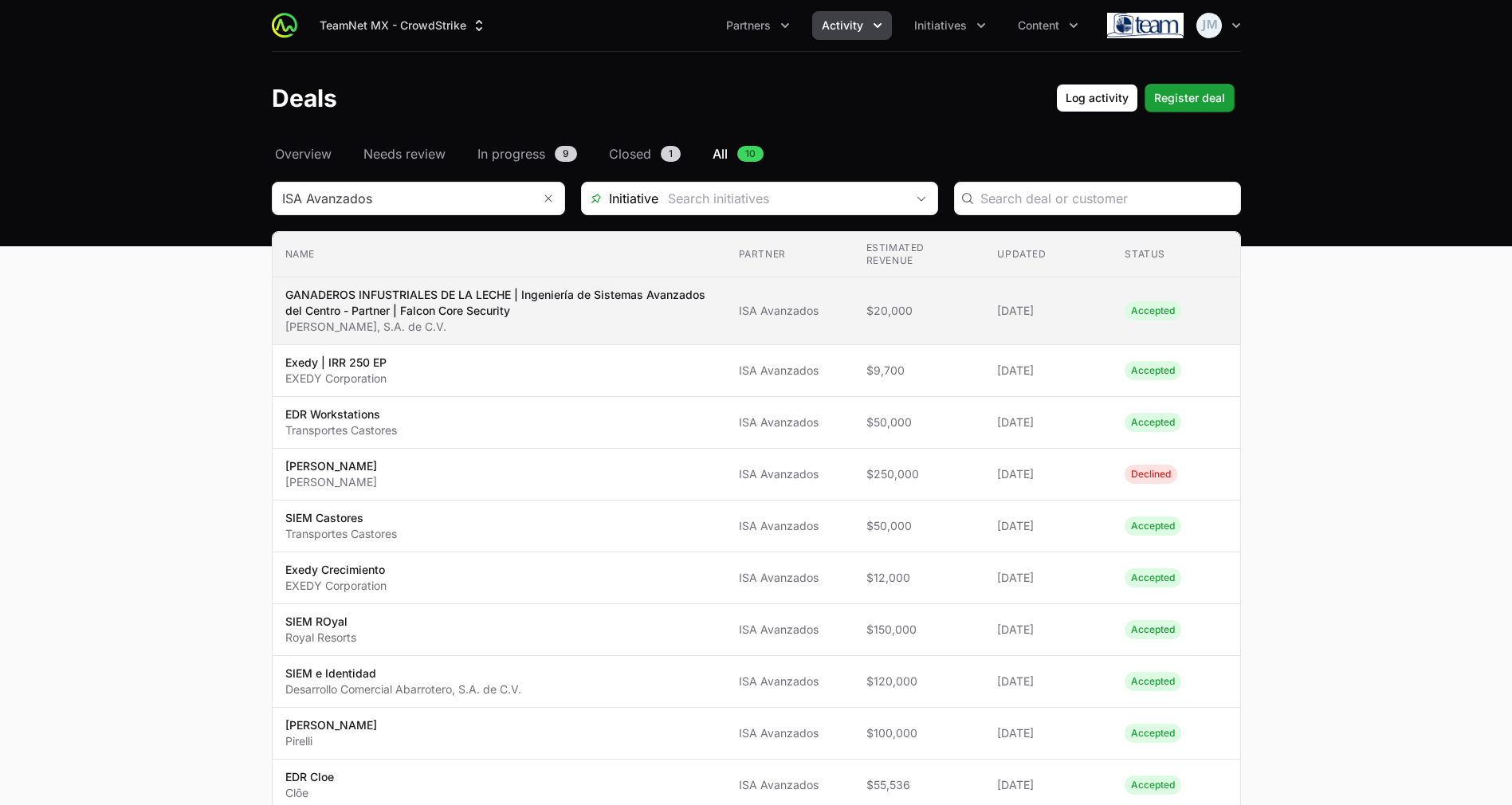
click at [767, 298] on td "Partner [PERSON_NAME]" at bounding box center [790, 311] width 128 height 68
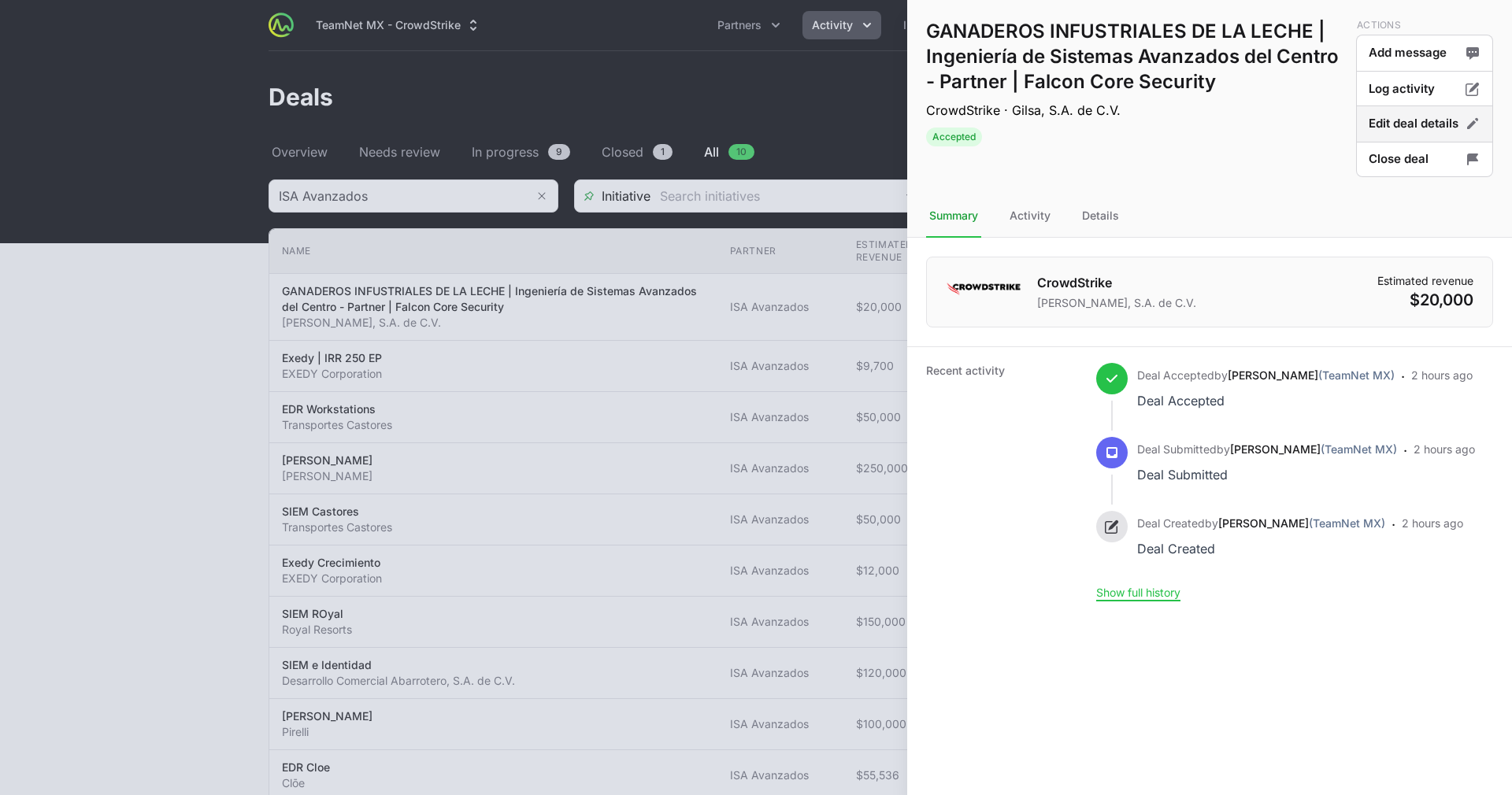
click at [1431, 128] on button "Edit deal details" at bounding box center [1425, 123] width 137 height 37
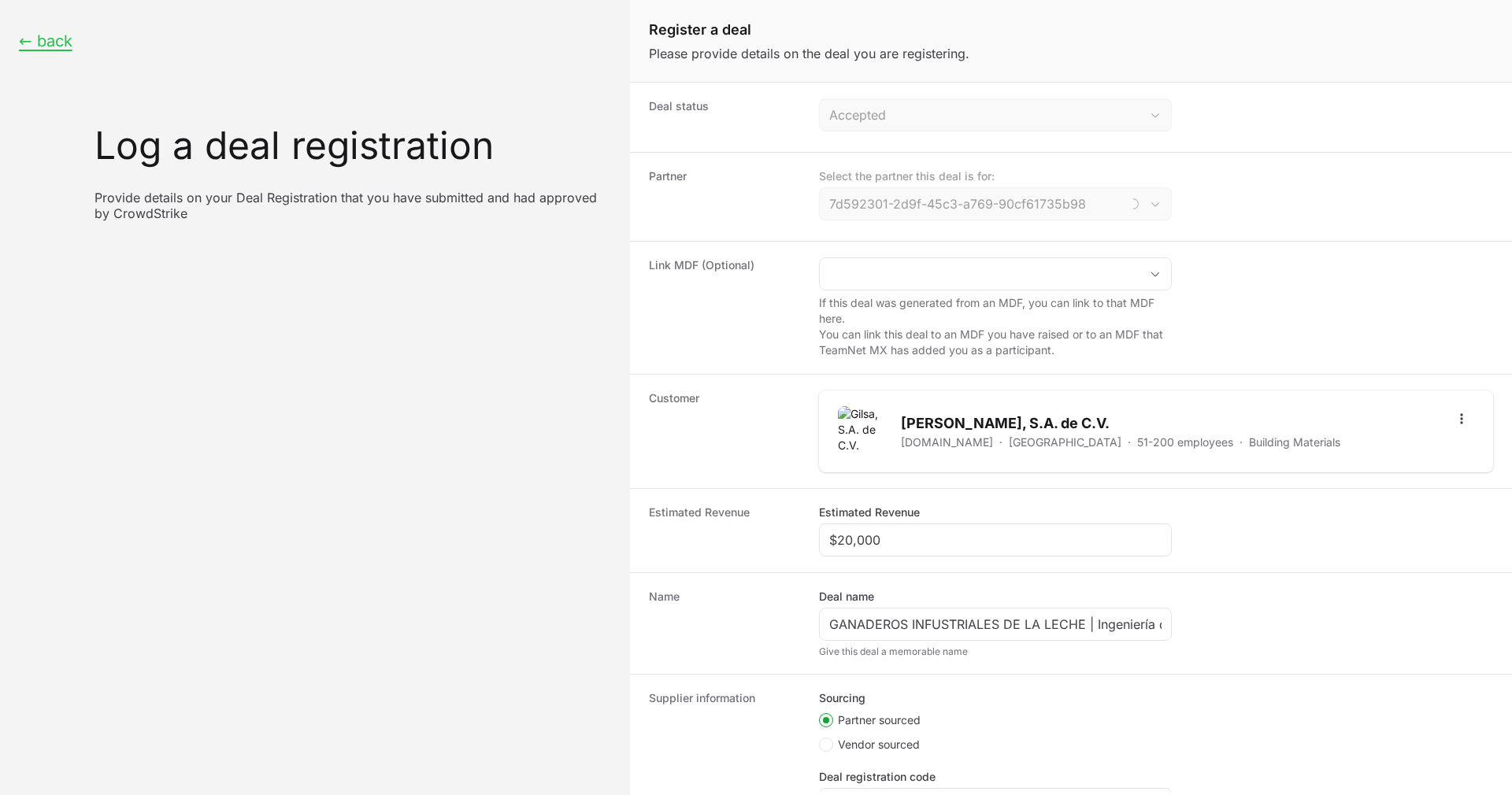
type input "ISA Avanzados"
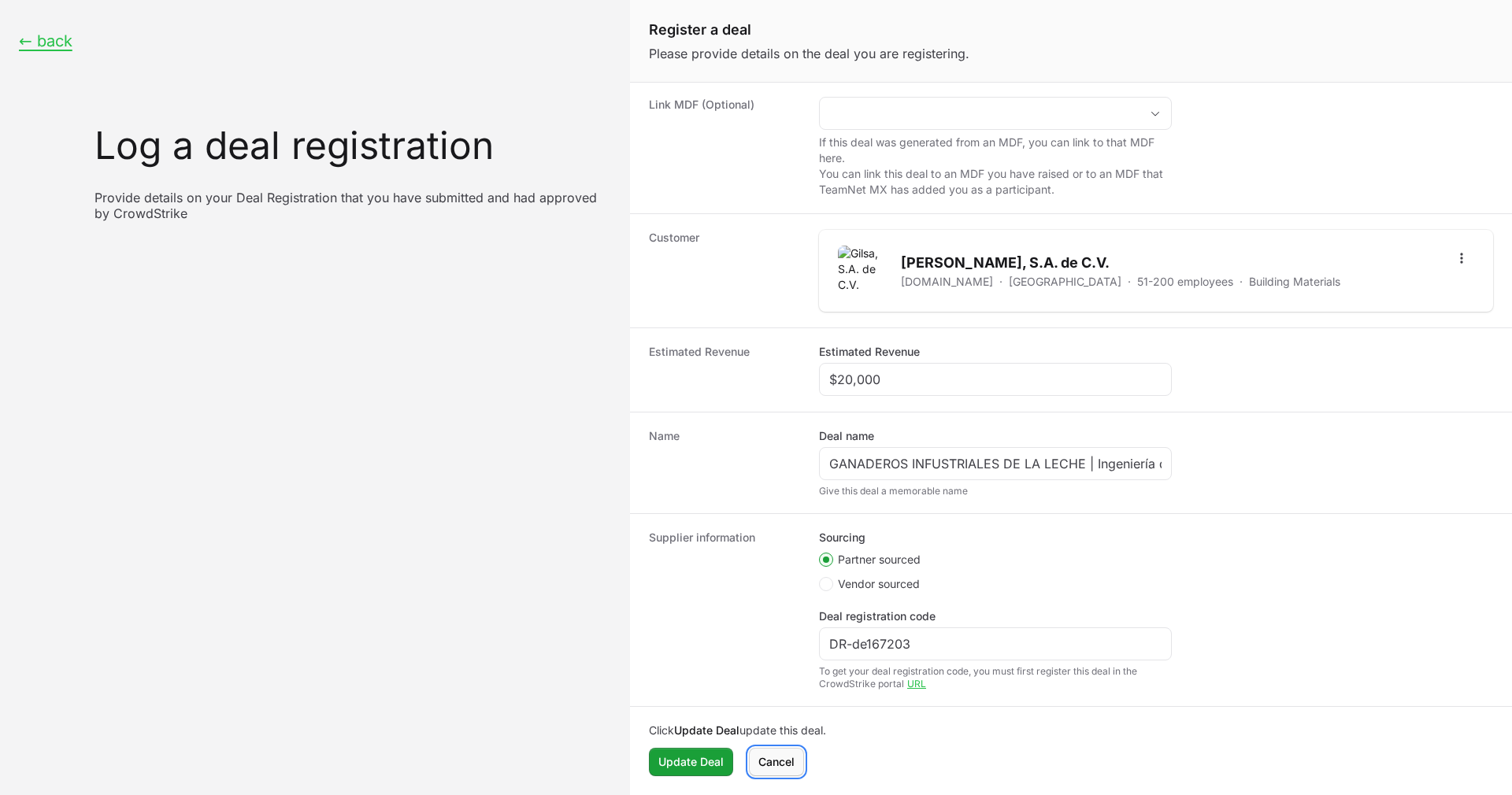
click at [765, 752] on span "Cancel" at bounding box center [776, 762] width 36 height 19
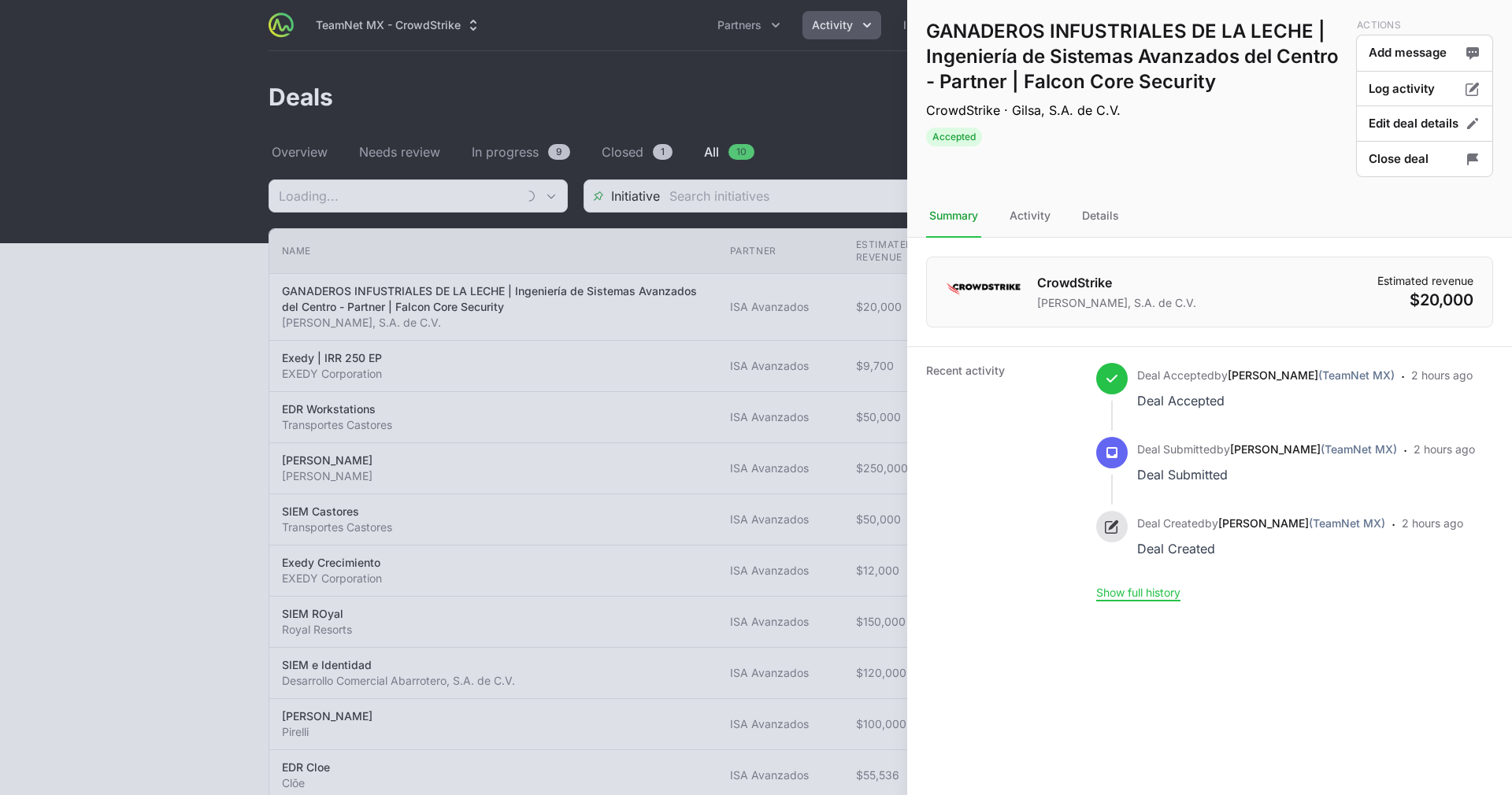
type input "ISA Avanzados"
click at [1027, 224] on div "Activity" at bounding box center [1030, 216] width 47 height 43
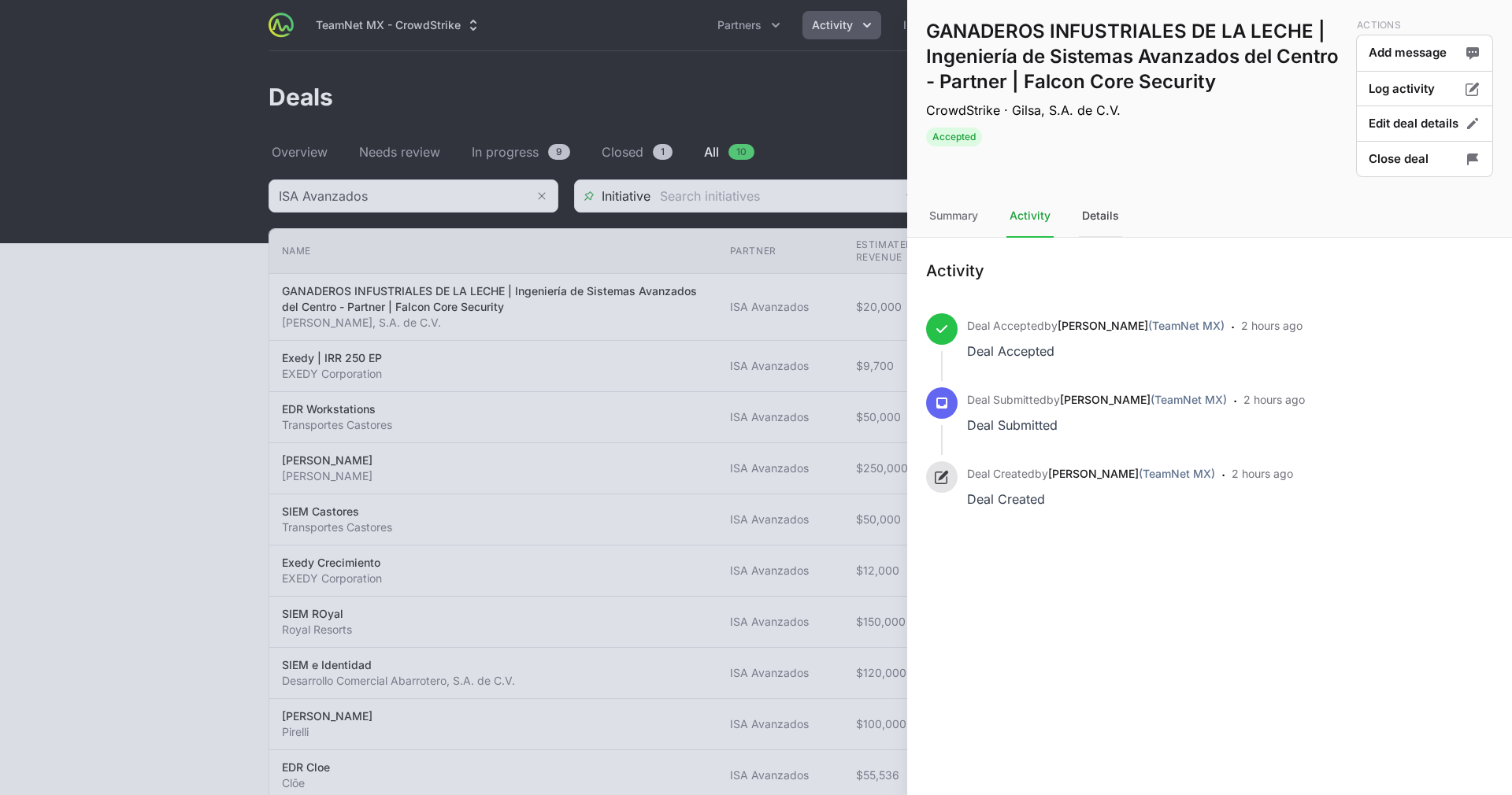
click at [1094, 214] on div "Details" at bounding box center [1101, 216] width 44 height 43
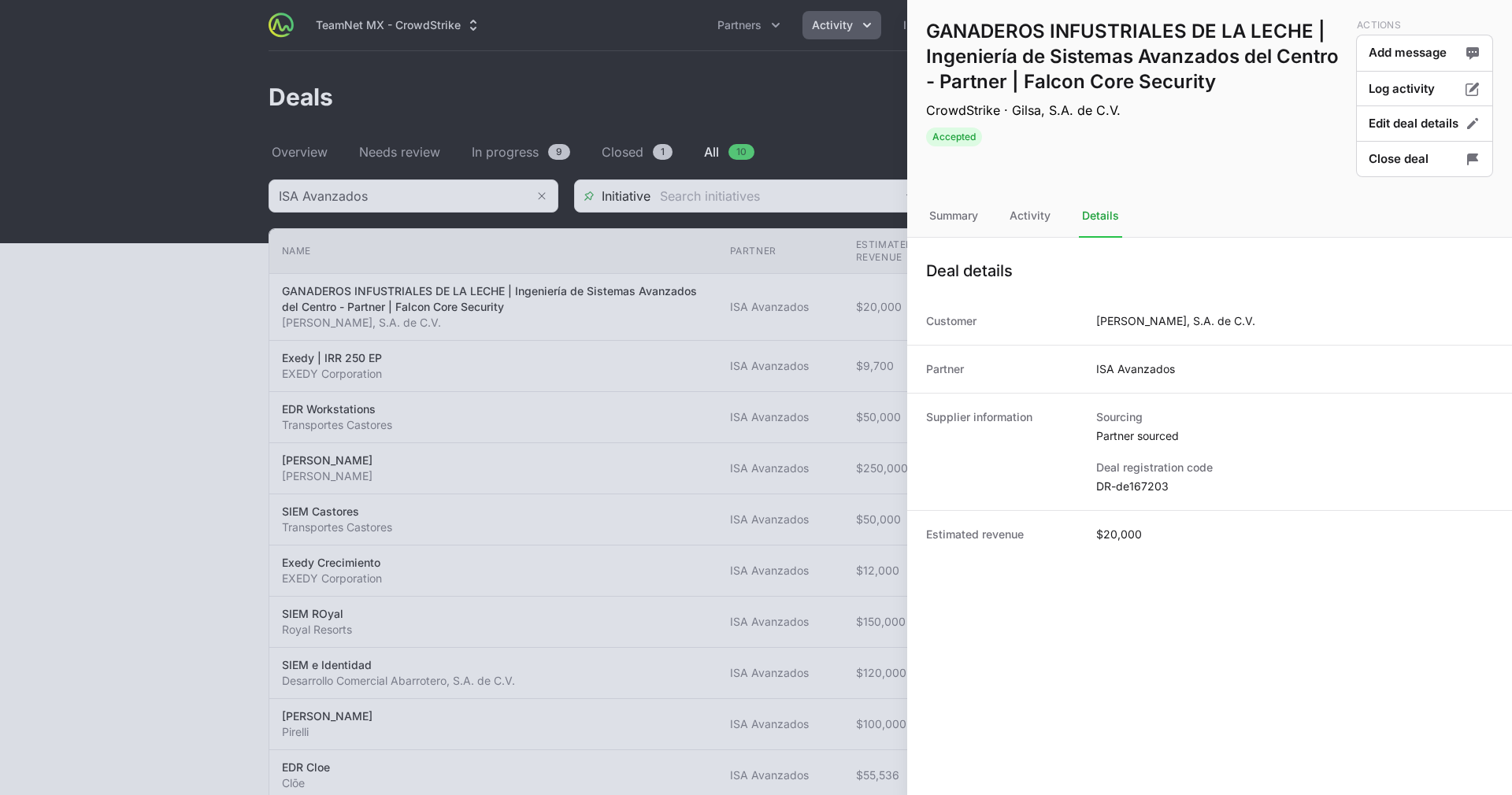
click at [1158, 411] on dt "Sourcing" at bounding box center [1295, 416] width 397 height 16
click at [1412, 132] on button "Edit deal details" at bounding box center [1425, 123] width 137 height 37
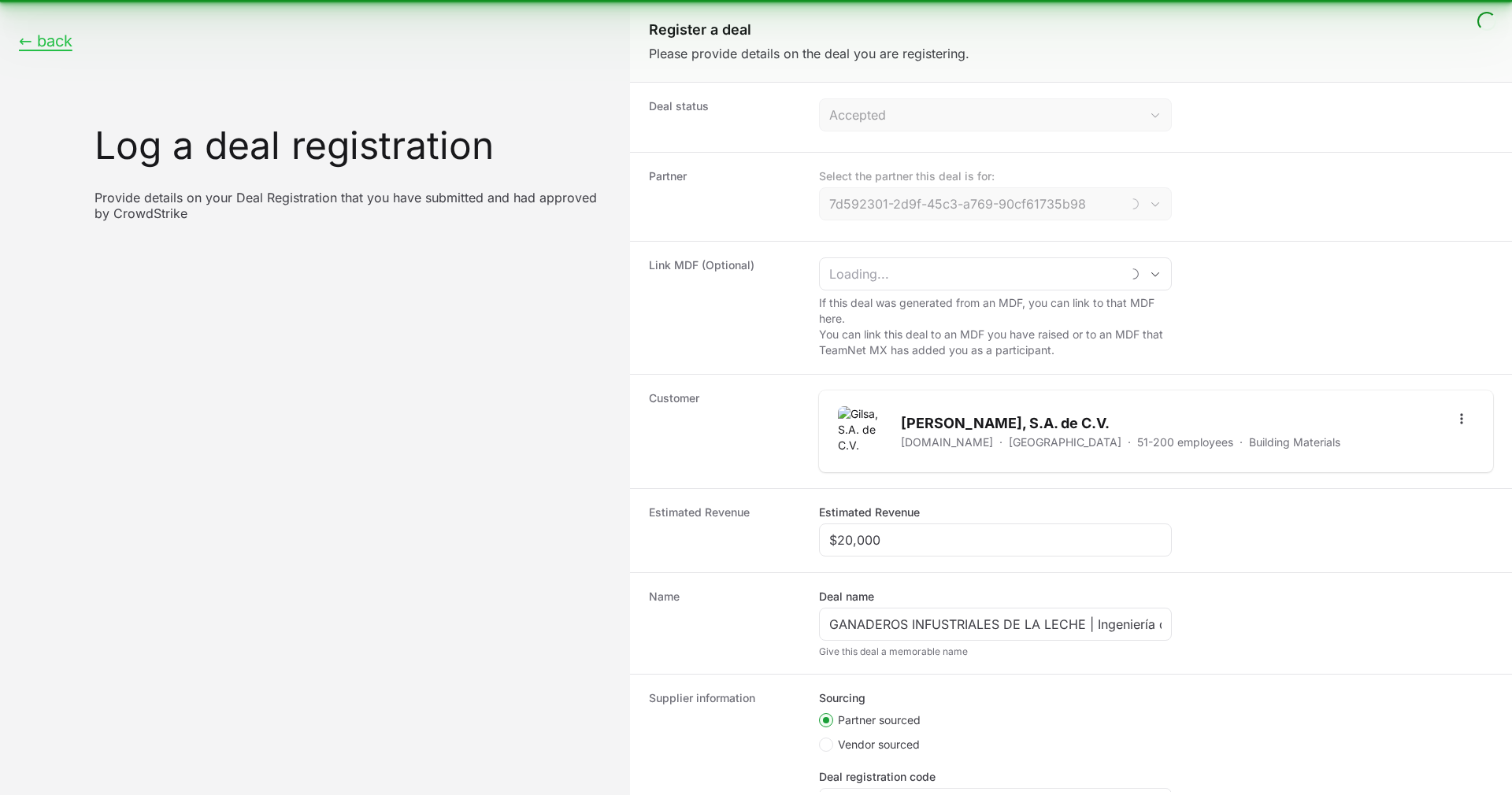
type input "ISA Avanzados"
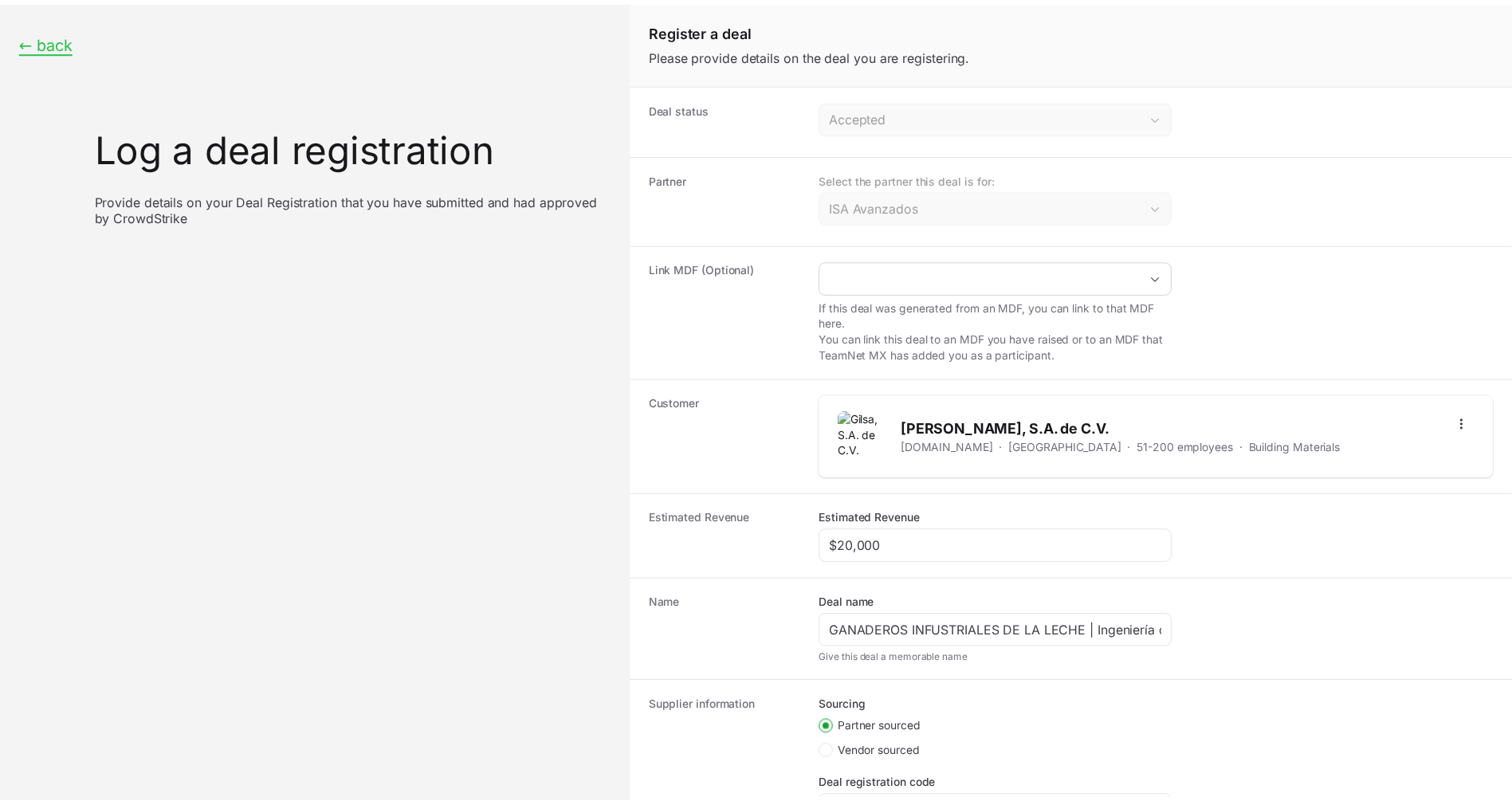
scroll to position [162, 0]
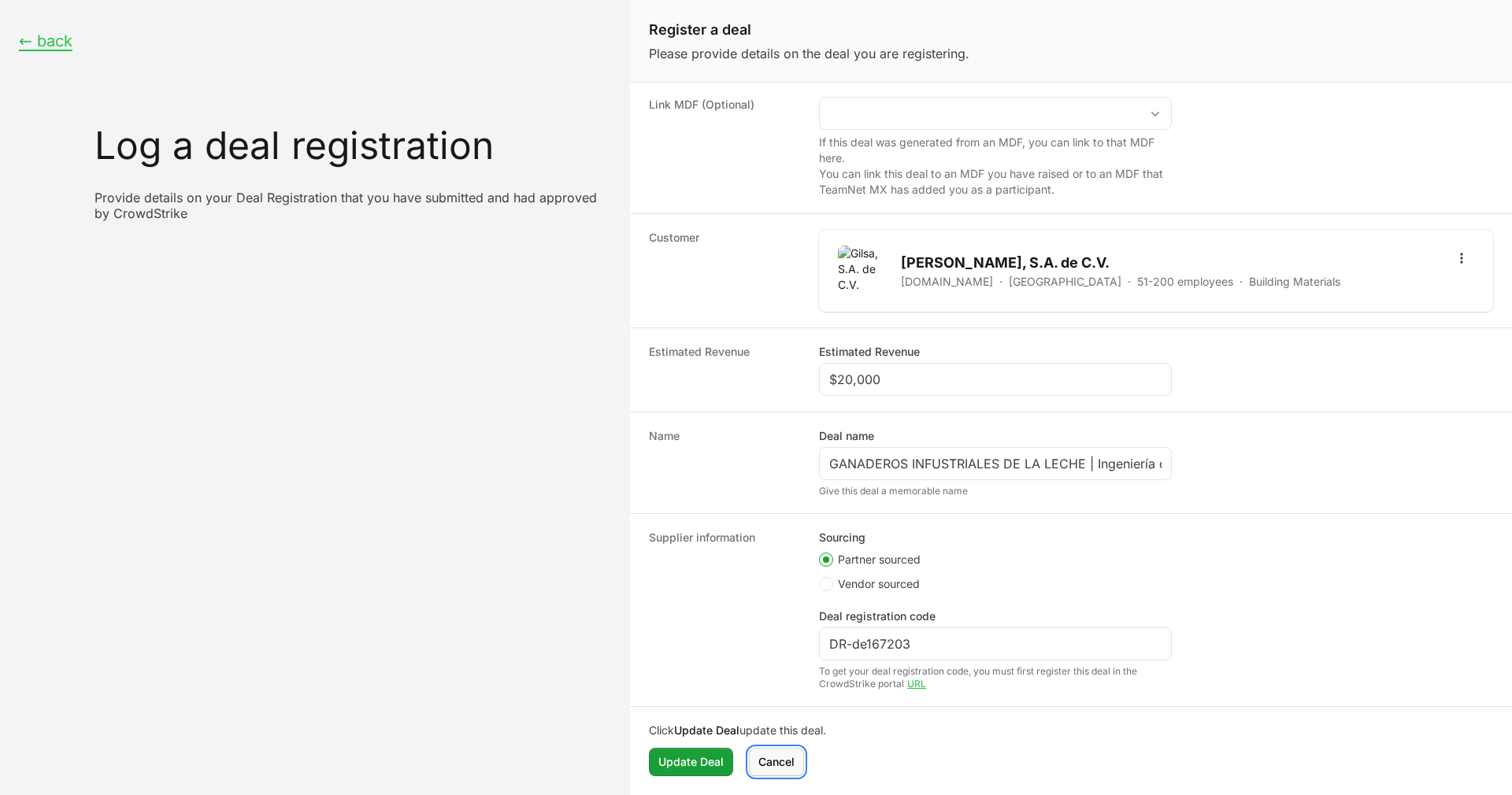
click at [777, 758] on span "Cancel" at bounding box center [776, 762] width 36 height 19
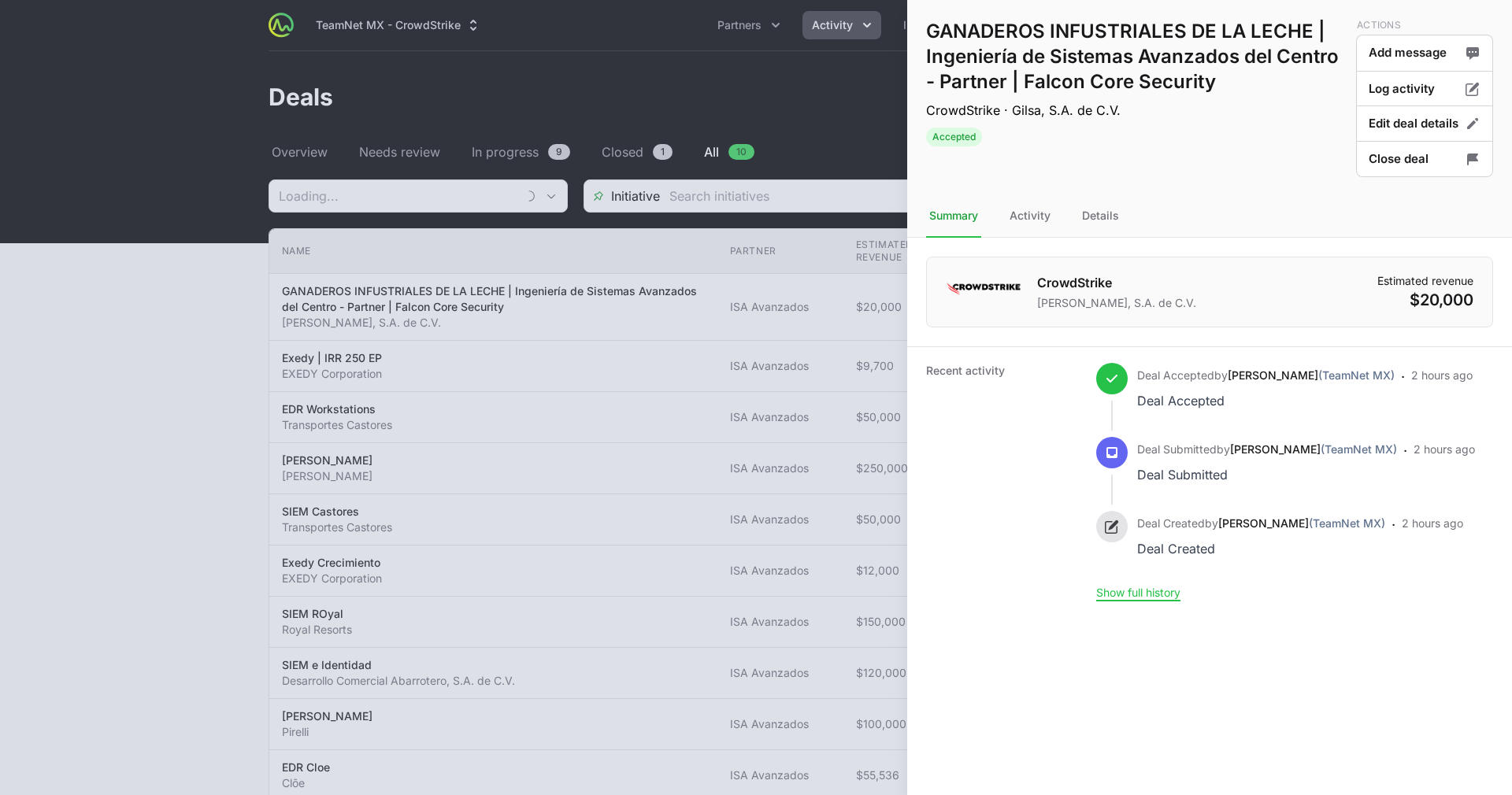
type input "ISA Avanzados"
click at [1142, 617] on div "Recent activity Deal Accepted by [PERSON_NAME] (TeamNet MX) Deal Accepted · 2 h…" at bounding box center [1209, 481] width 605 height 270
click at [1148, 617] on div "Recent activity Deal Accepted by [PERSON_NAME] (TeamNet MX) Deal Accepted · 2 h…" at bounding box center [1209, 481] width 605 height 270
click at [1153, 584] on div "Deal Created by [PERSON_NAME] (TeamNet MX) Deal Created · 2 hours ago" at bounding box center [1285, 547] width 379 height 74
click at [1149, 600] on button "Show full history" at bounding box center [1138, 592] width 84 height 14
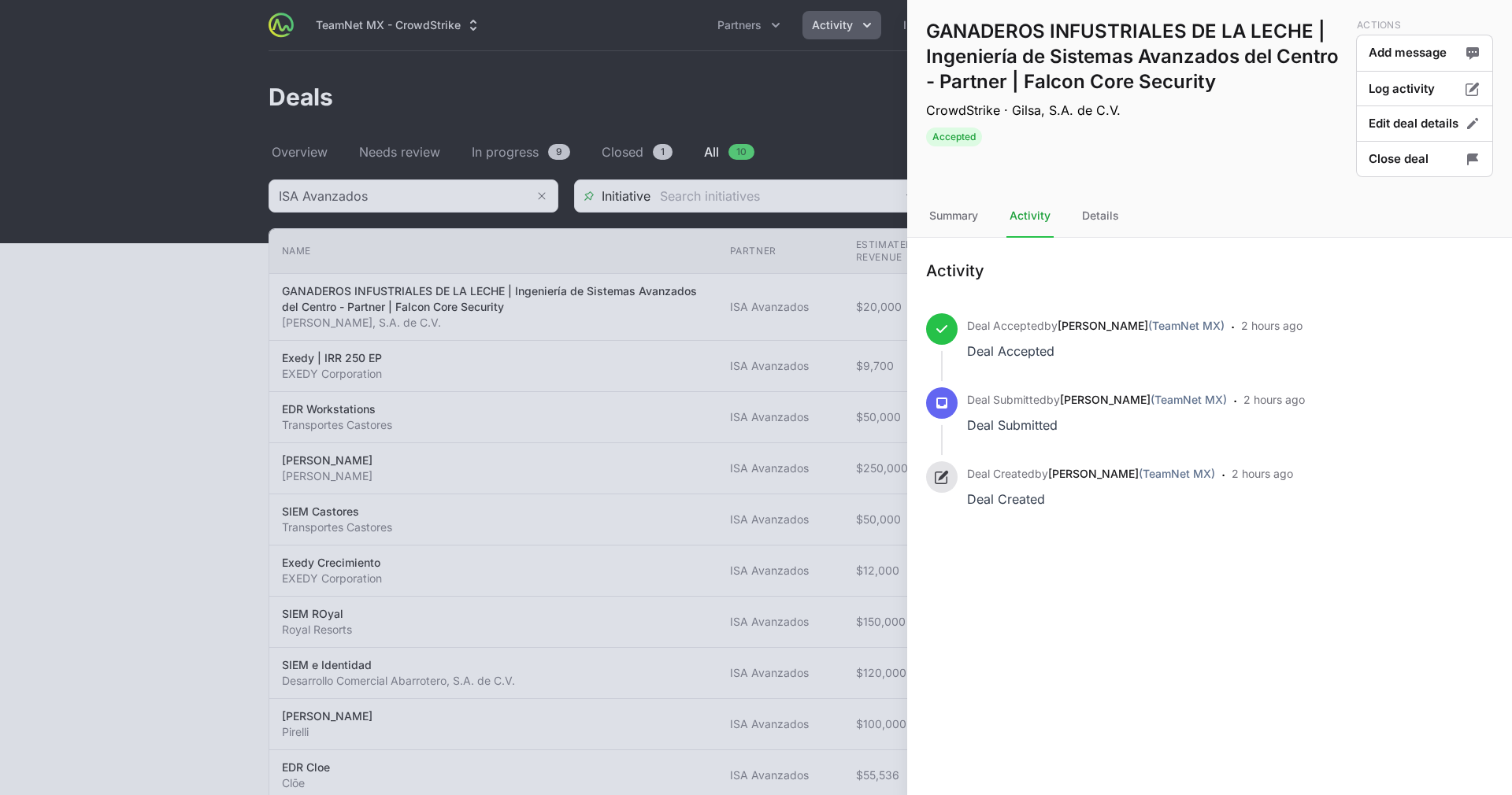
click at [959, 474] on div "Deal Created by [PERSON_NAME] (TeamNet MX) Deal Created · 2 hours ago" at bounding box center [1209, 485] width 567 height 48
click at [777, 88] on div at bounding box center [756, 398] width 1512 height 795
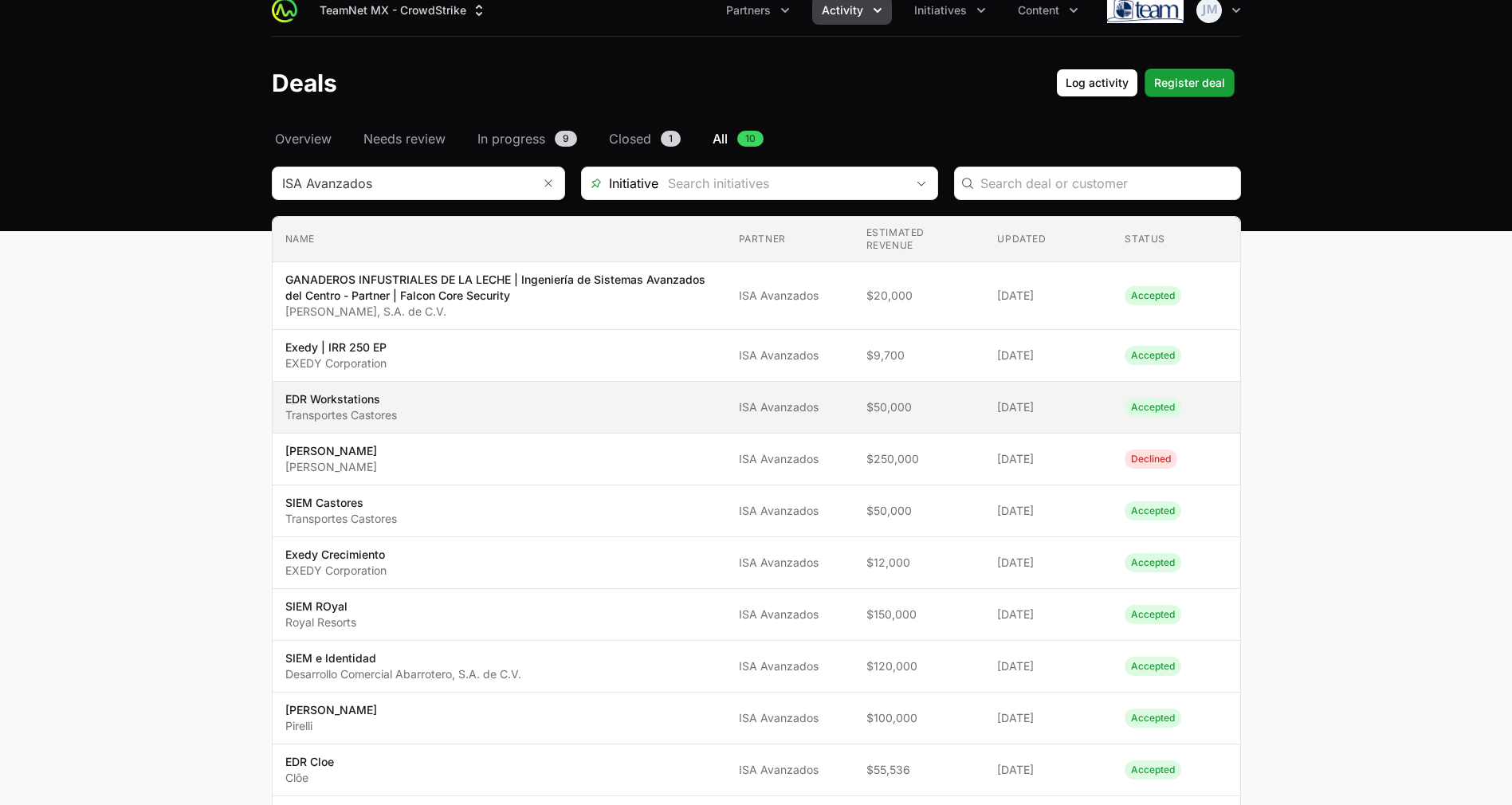
scroll to position [6, 0]
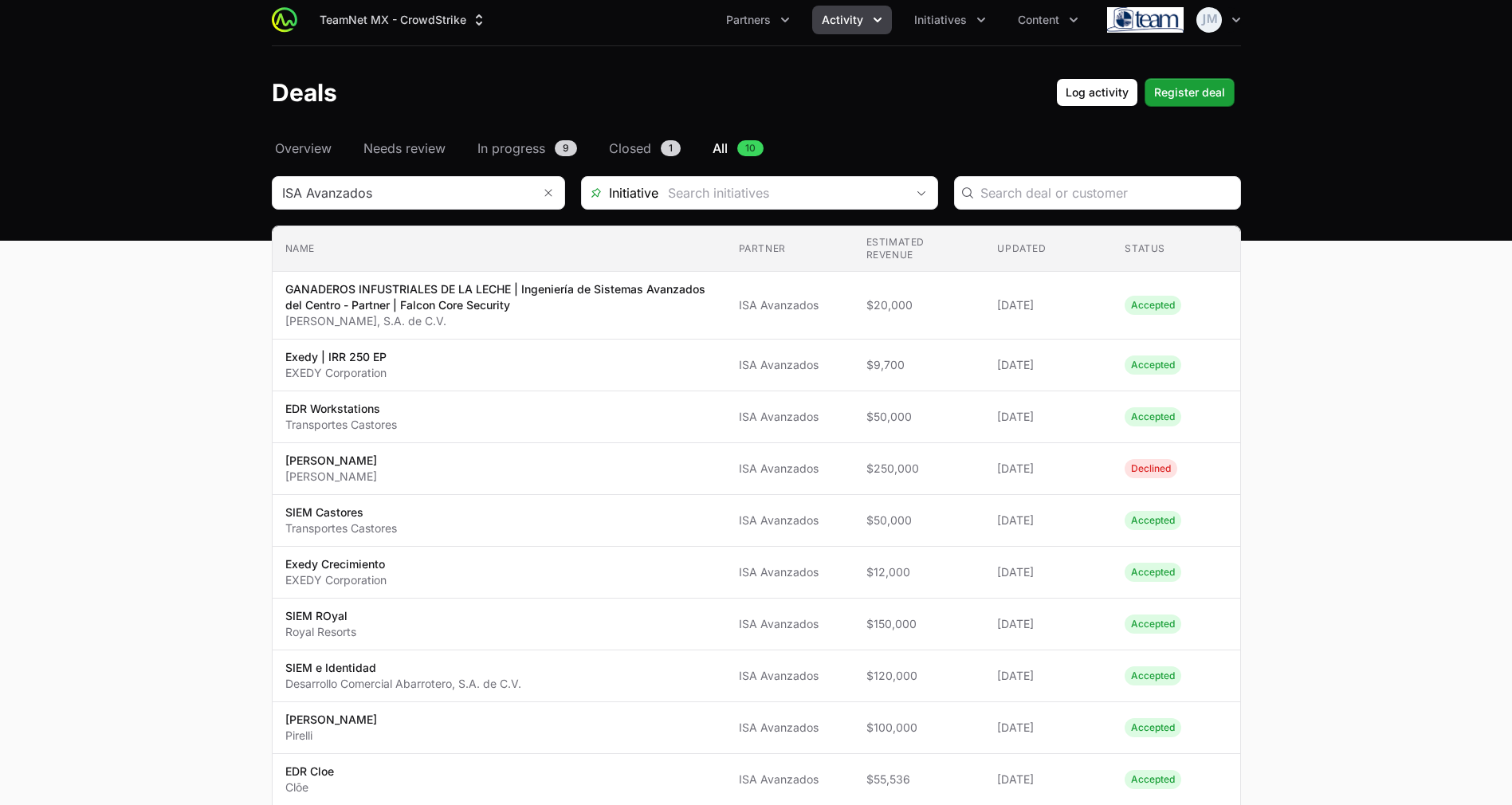
click at [288, 36] on div "TeamNet MX - CrowdStrike Partners Activity Initiatives Content Open user menu O…" at bounding box center [756, 19] width 969 height 51
click at [282, 22] on img at bounding box center [284, 19] width 26 height 26
click at [286, 139] on span "Overview" at bounding box center [303, 148] width 57 height 19
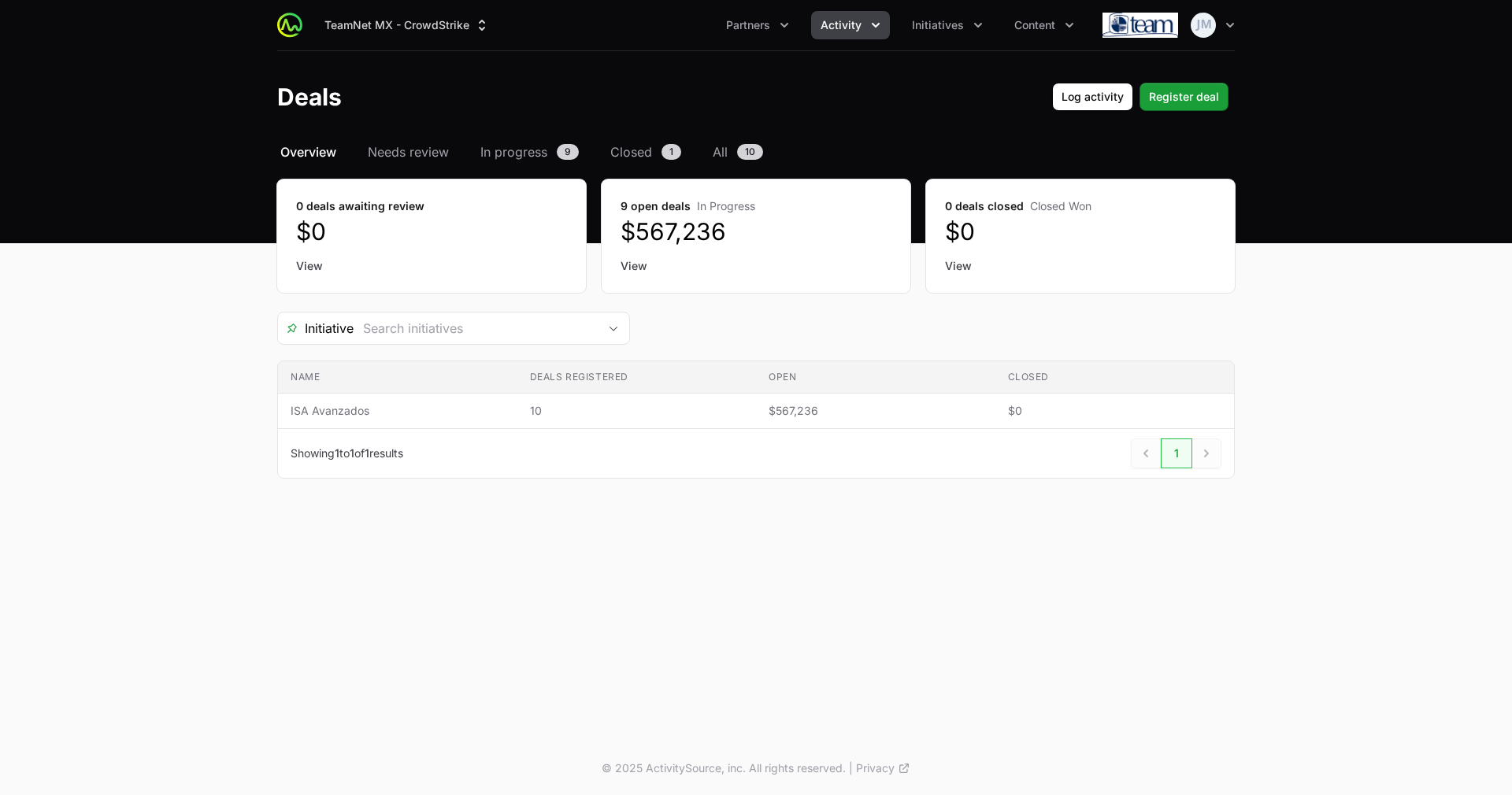
click at [644, 264] on link "View" at bounding box center [756, 266] width 271 height 16
